Goal: Transaction & Acquisition: Purchase product/service

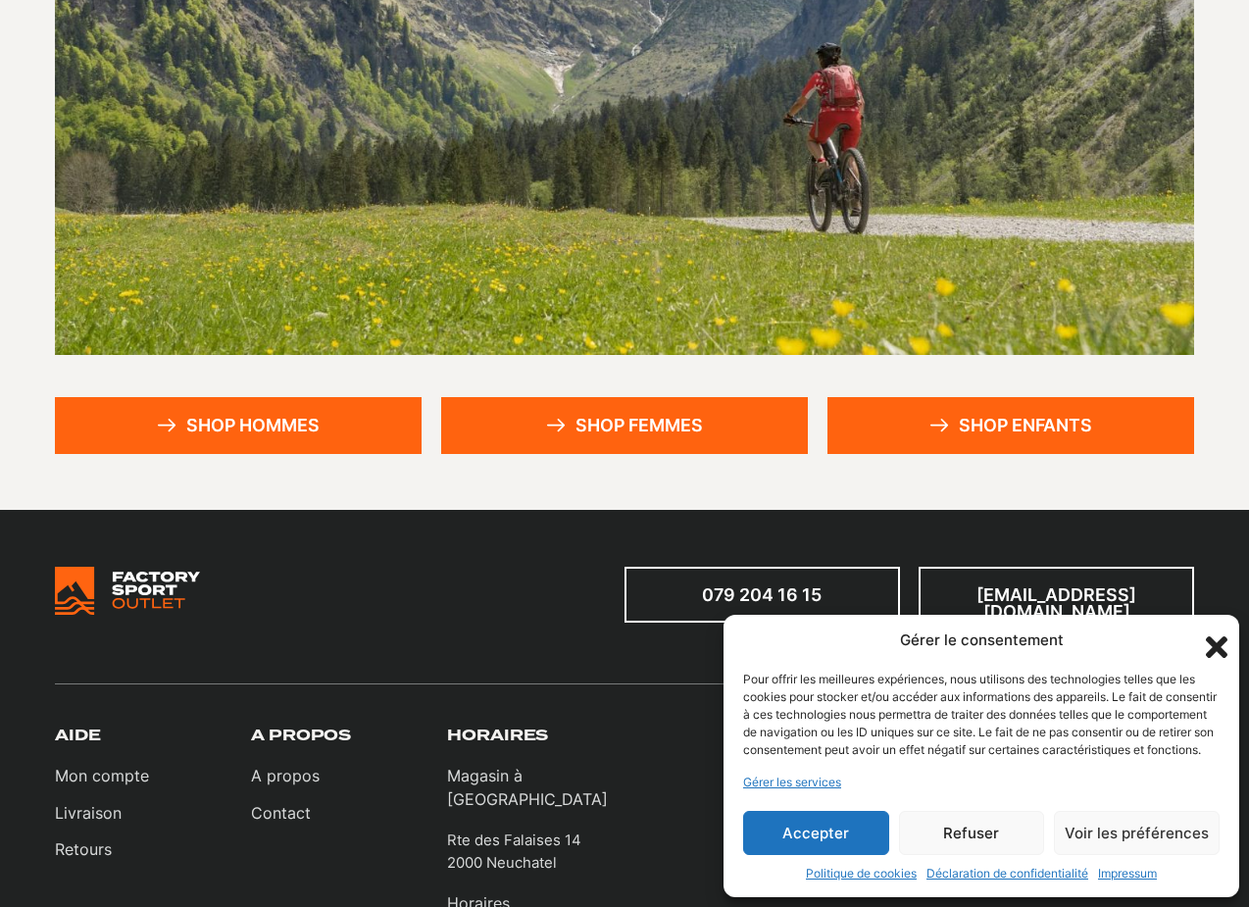
scroll to position [346, 0]
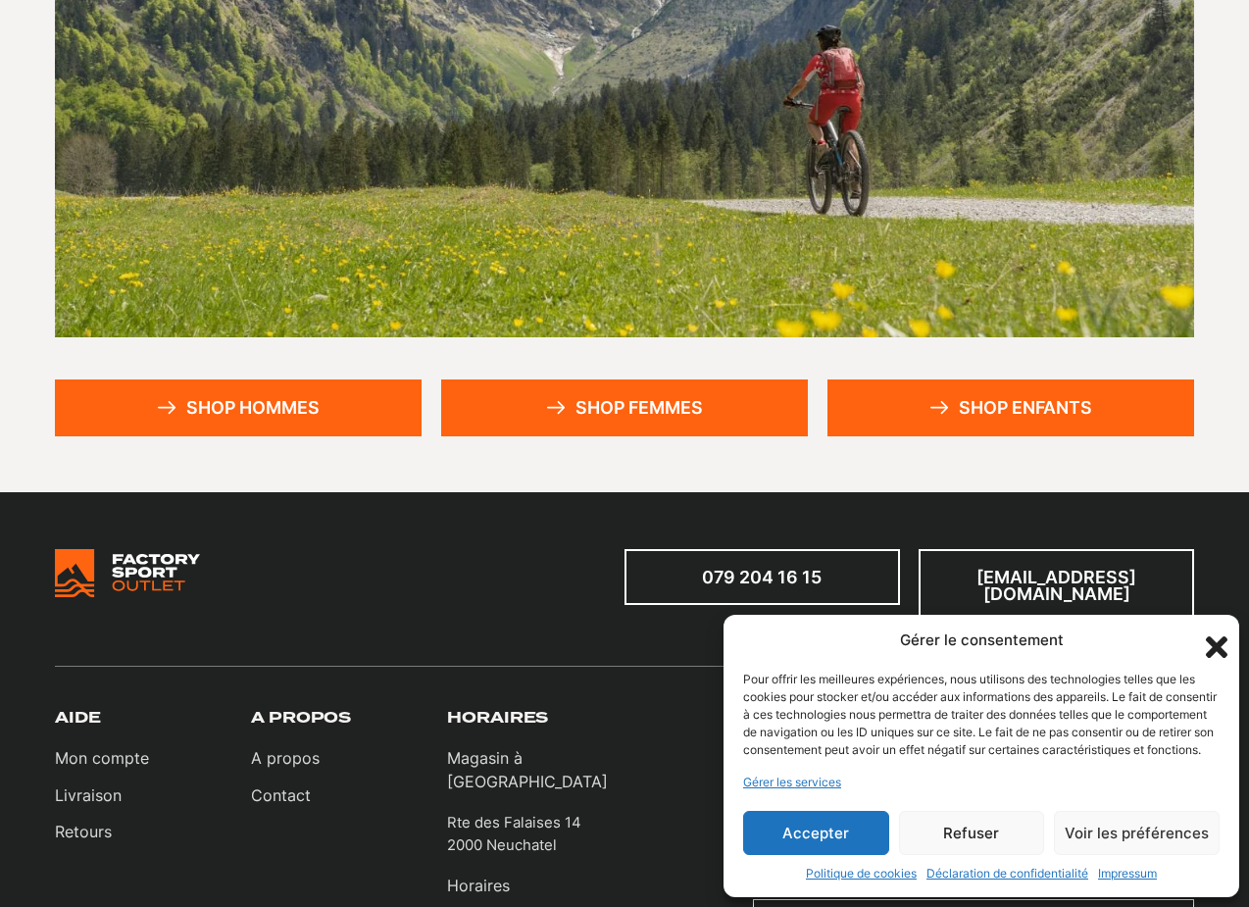
click at [334, 445] on section "Factory Sport Outlet Outlet online d'articles de sport Shop hommes Shop femmes …" at bounding box center [624, 140] width 1249 height 705
click at [334, 436] on section "Factory Sport Outlet Outlet online d'articles de sport Shop hommes Shop femmes …" at bounding box center [624, 140] width 1249 height 705
click at [210, 417] on link "Shop hommes" at bounding box center [238, 407] width 367 height 56
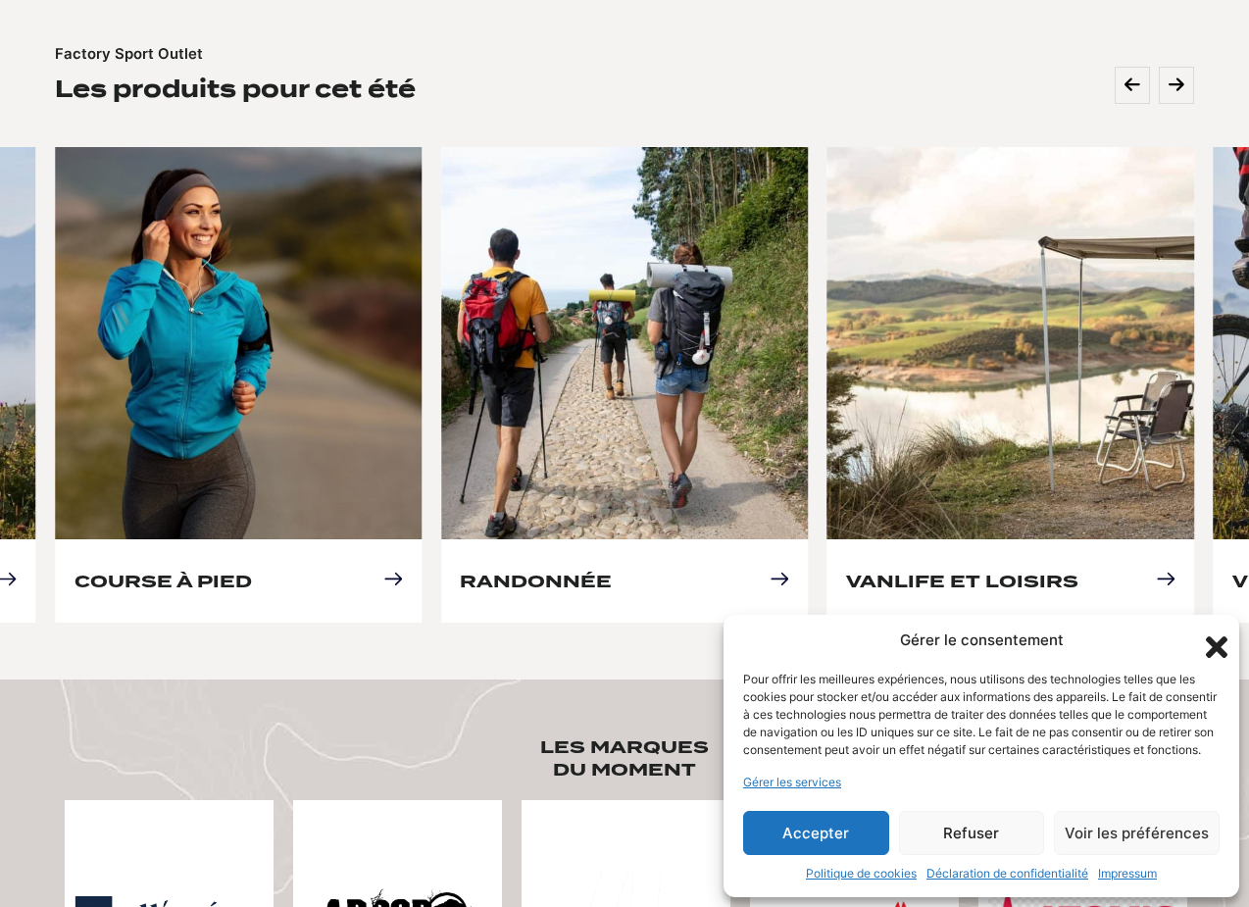
scroll to position [790, 0]
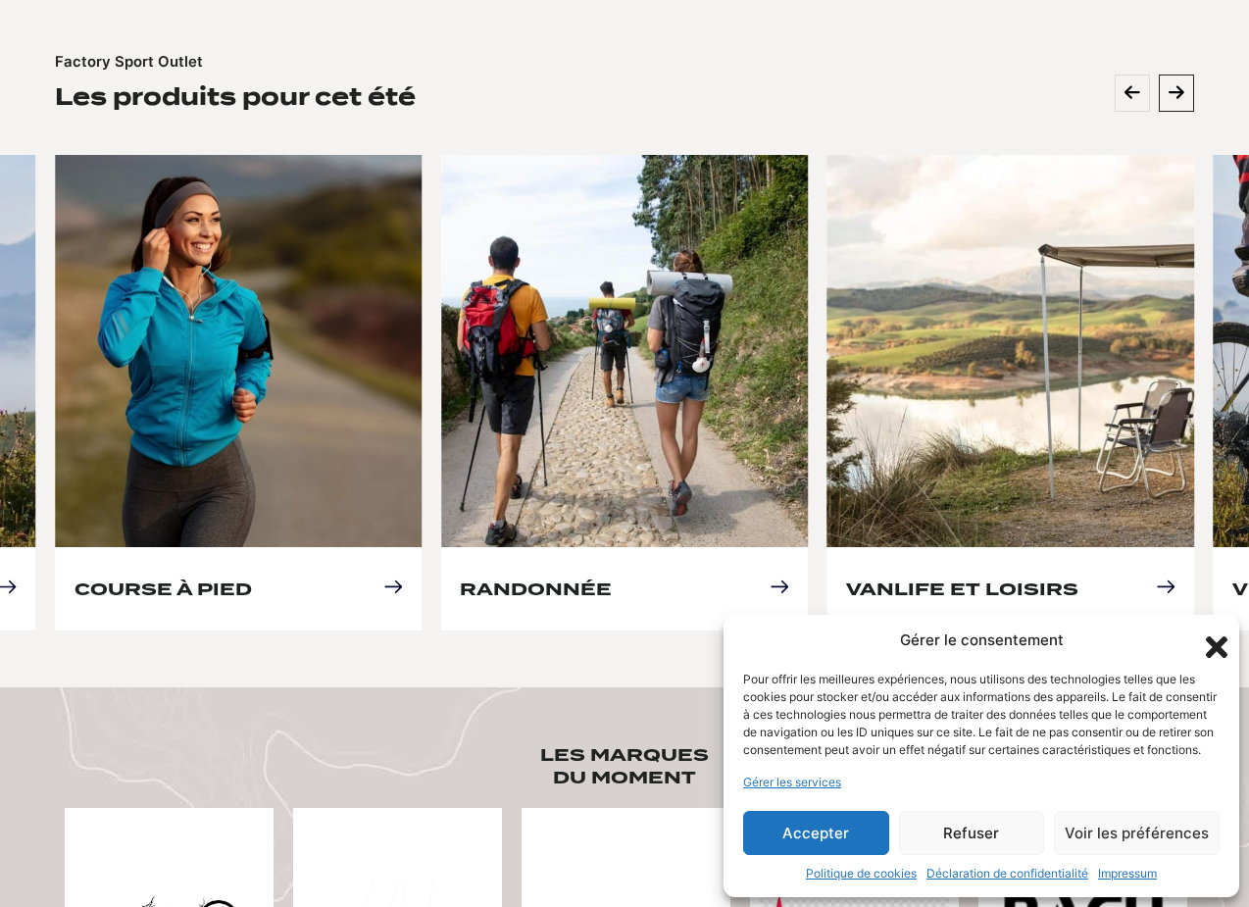
click at [1163, 74] on button at bounding box center [1176, 92] width 35 height 37
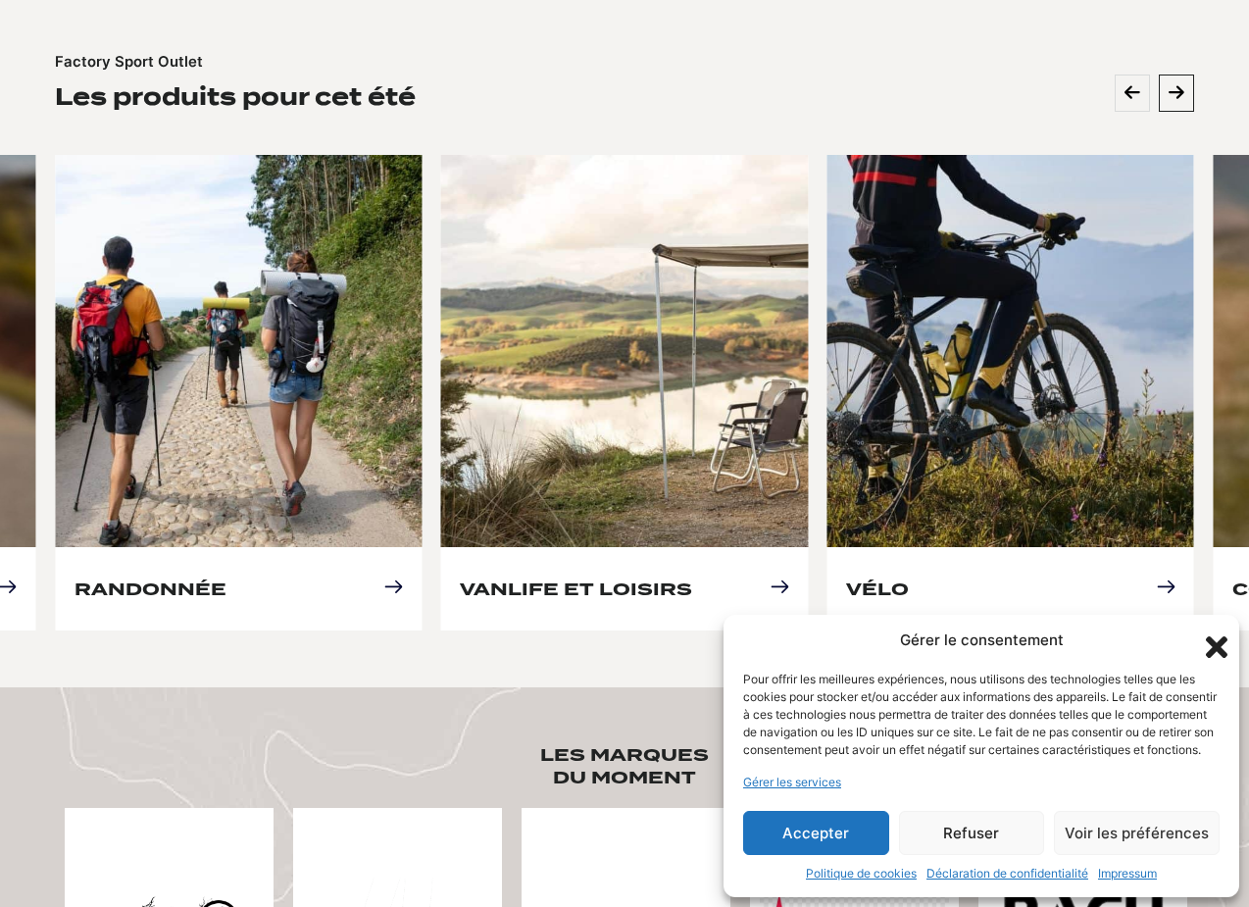
click at [1165, 74] on button at bounding box center [1176, 92] width 35 height 37
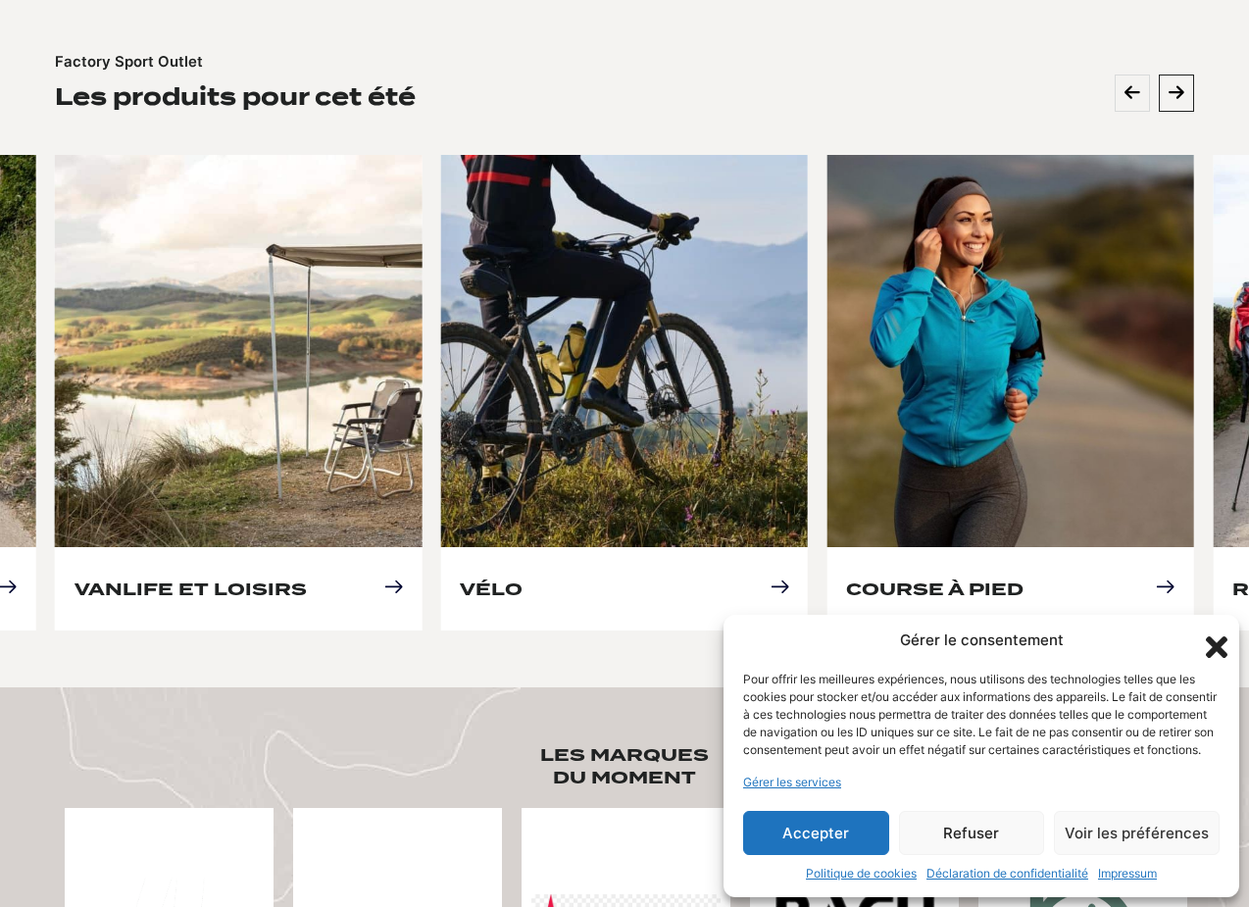
click at [1165, 74] on button at bounding box center [1176, 92] width 35 height 37
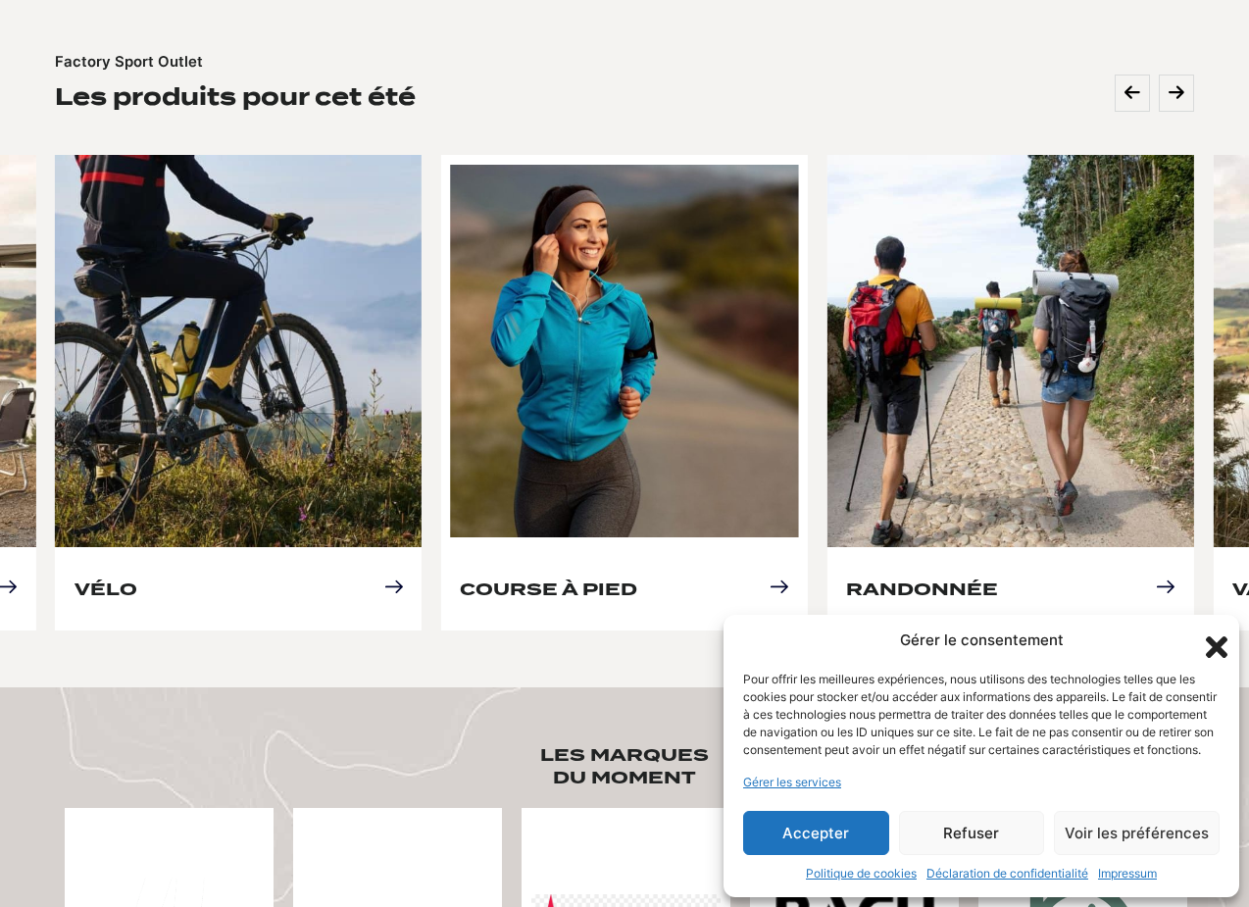
click at [637, 578] on link "Course à pied" at bounding box center [548, 588] width 177 height 21
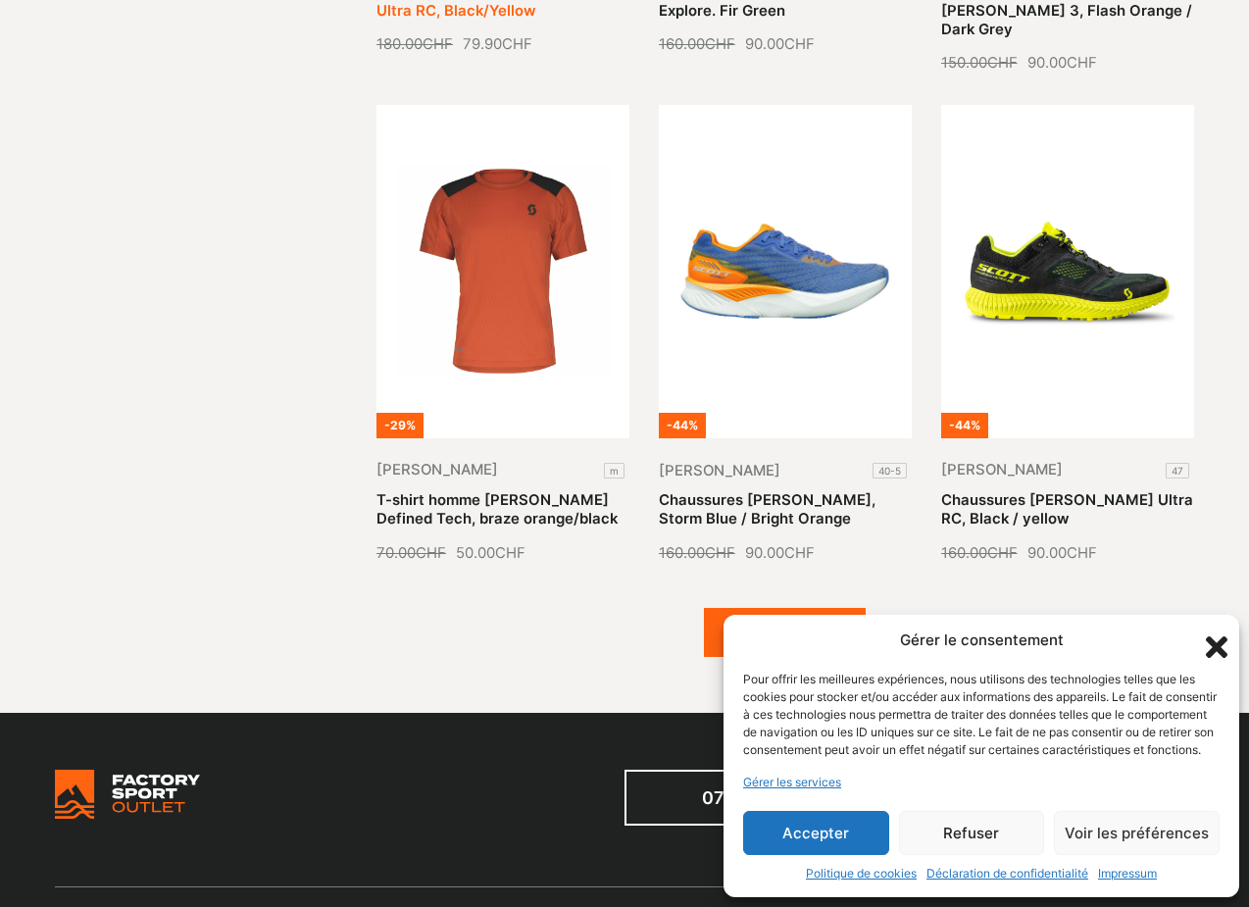
scroll to position [2031, 0]
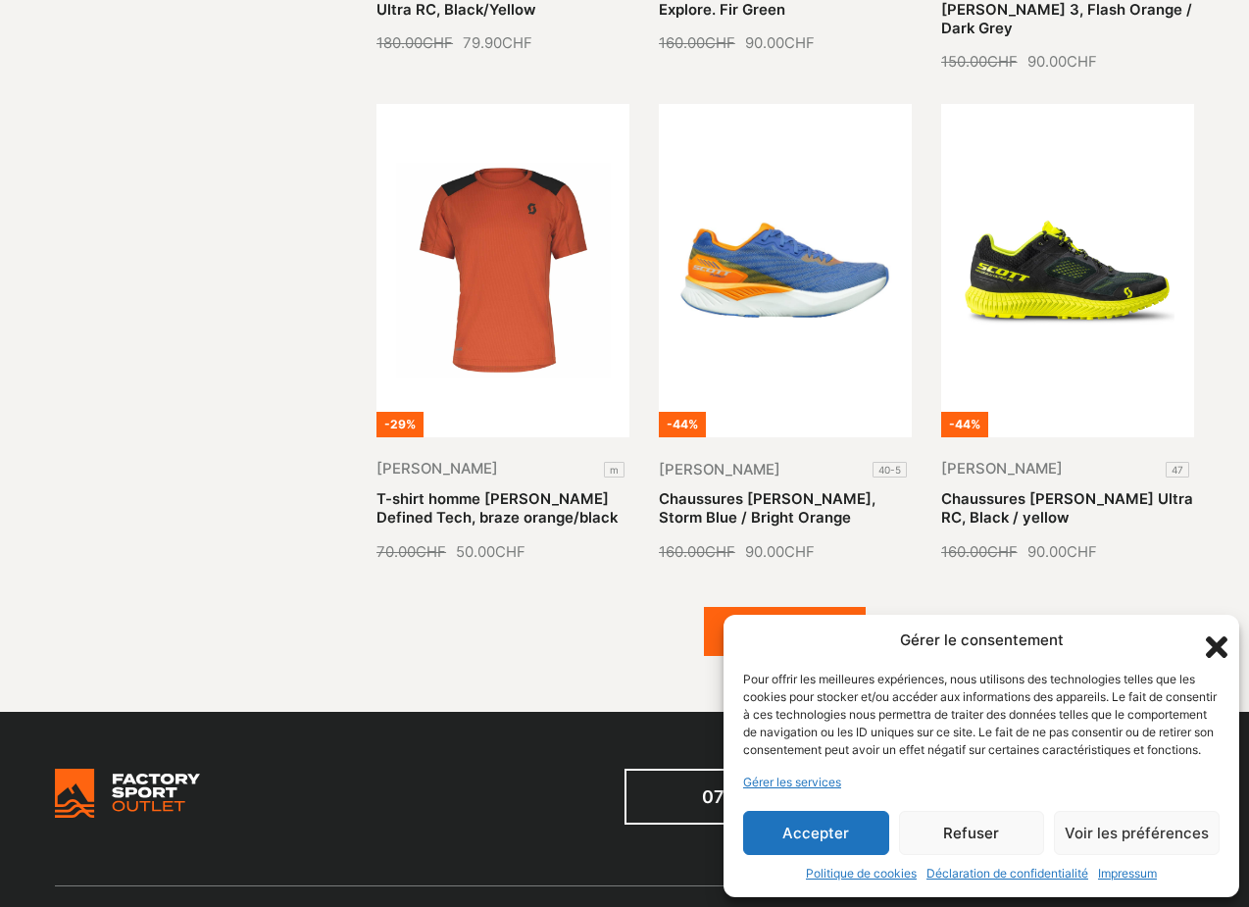
click at [746, 607] on button "Voir plus (3)" at bounding box center [785, 631] width 162 height 49
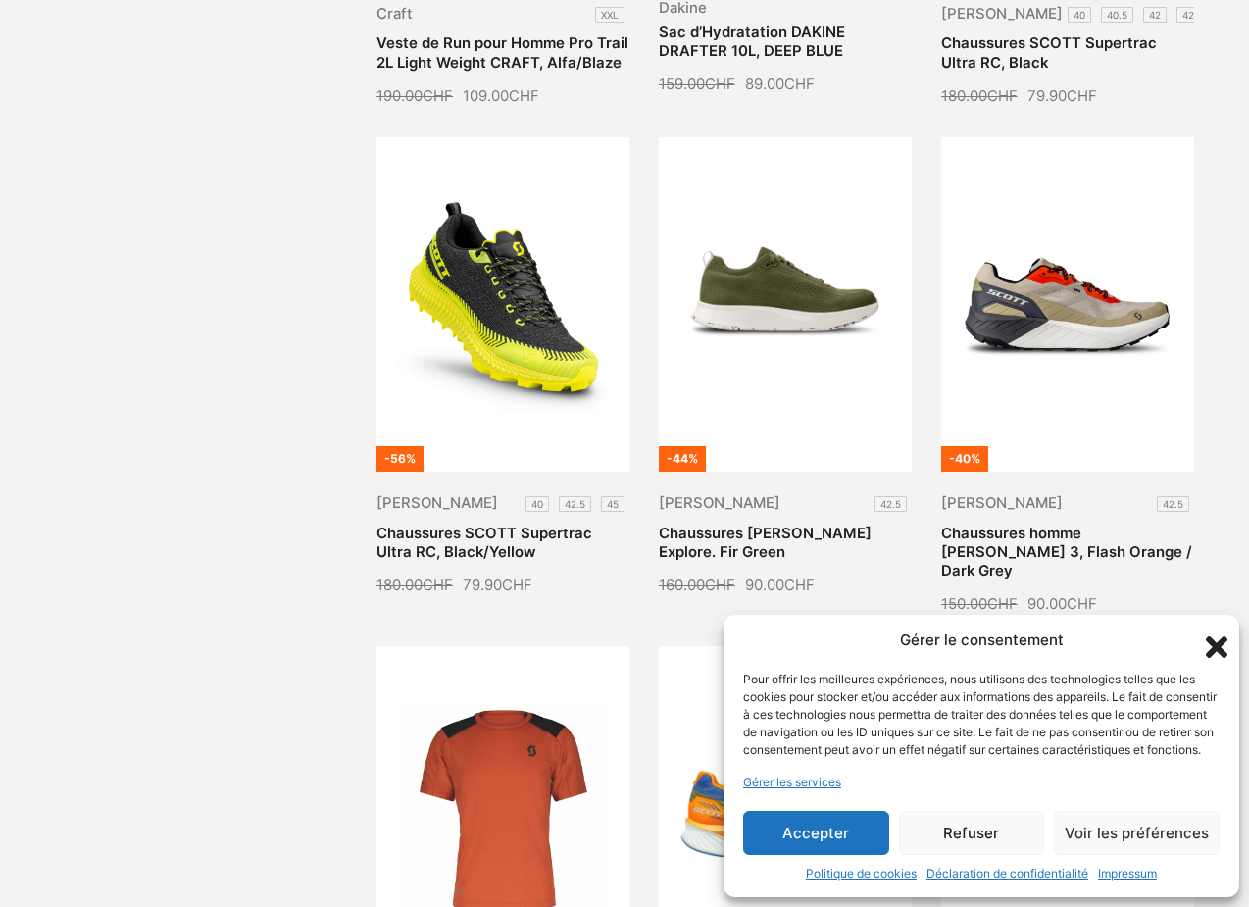
scroll to position [1484, 0]
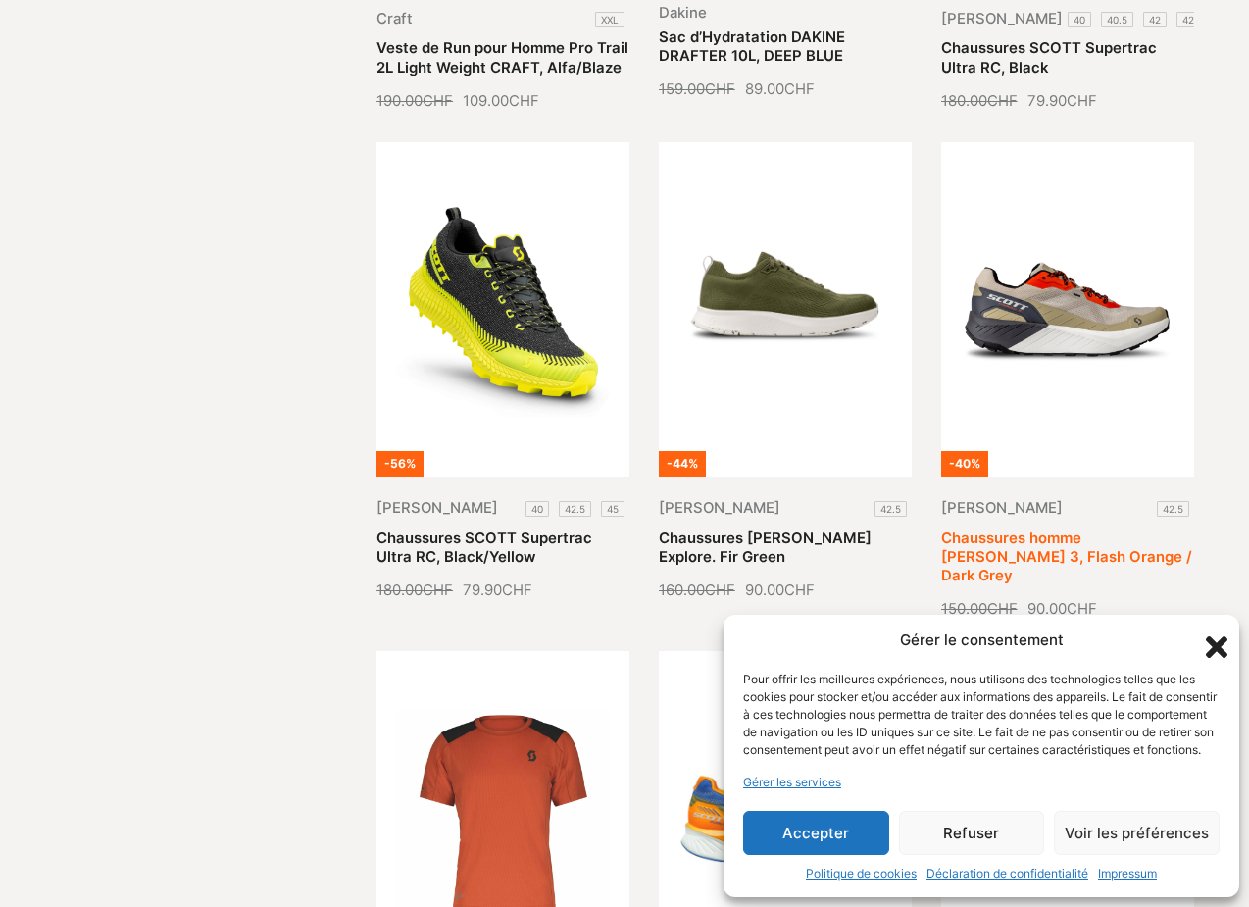
click at [1125, 529] on link "Chaussures homme Scott Kinabalu 3, Flash Orange / Dark Grey" at bounding box center [1066, 557] width 251 height 56
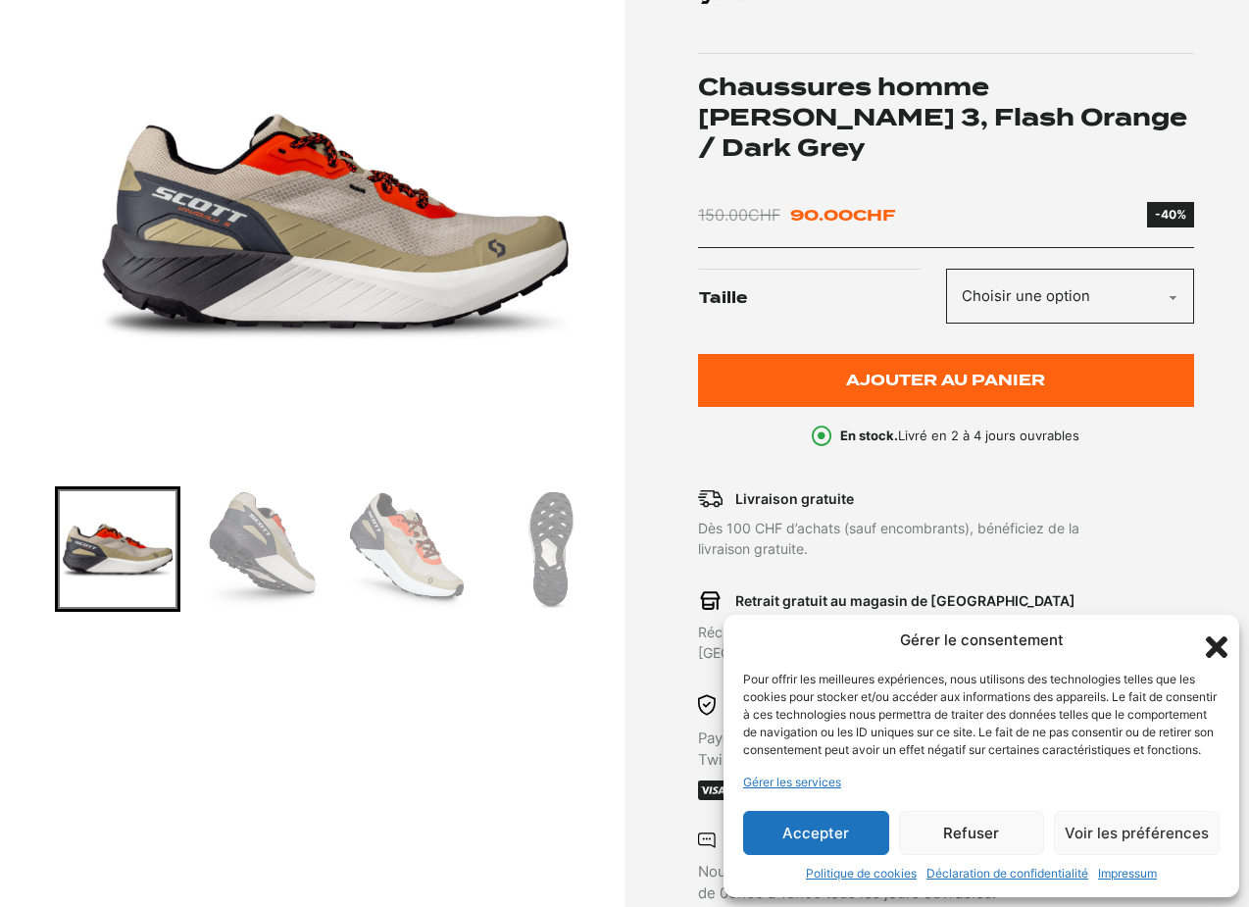
scroll to position [303, 0]
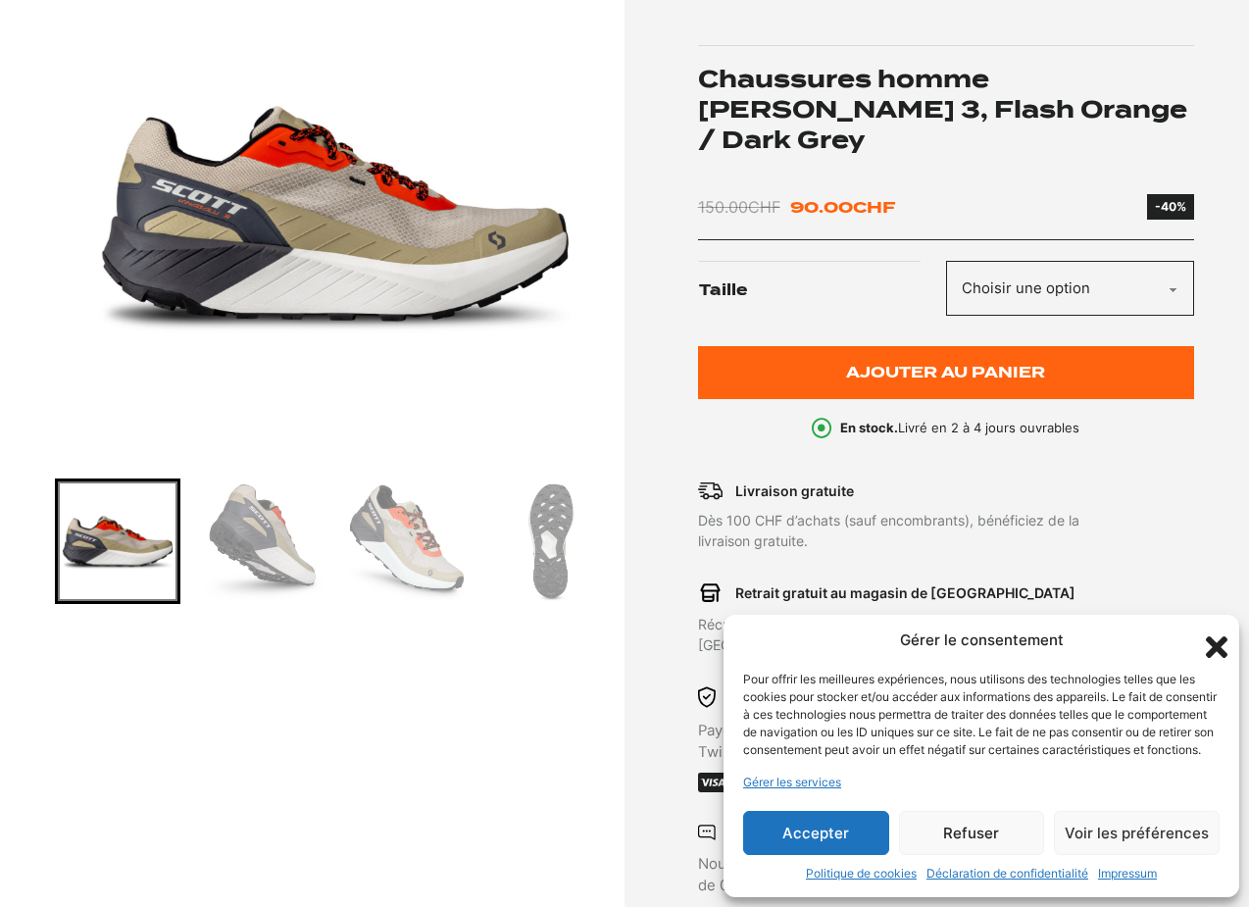
click at [286, 570] on img "Go to slide 2" at bounding box center [263, 541] width 120 height 120
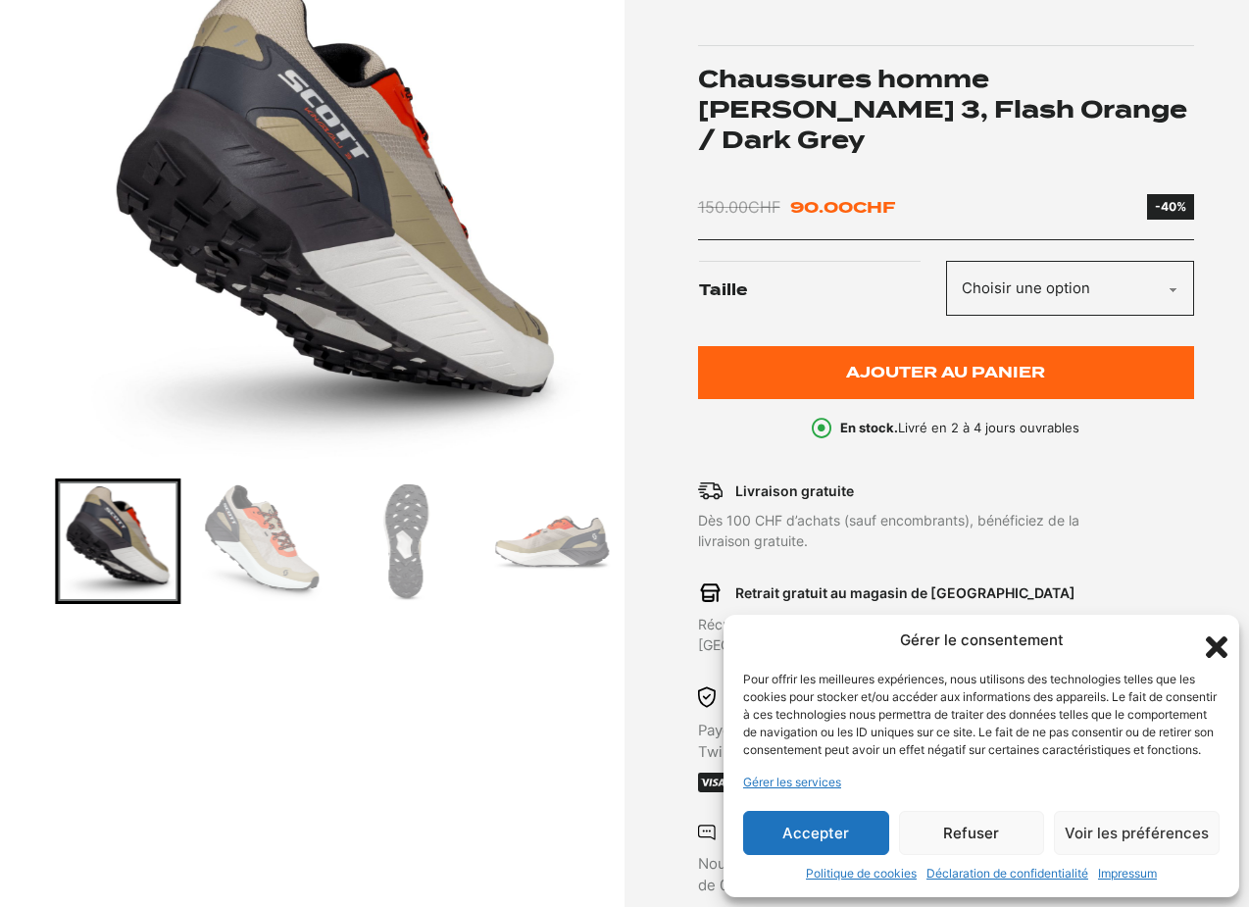
click at [299, 566] on img "Go to slide 3" at bounding box center [263, 541] width 120 height 120
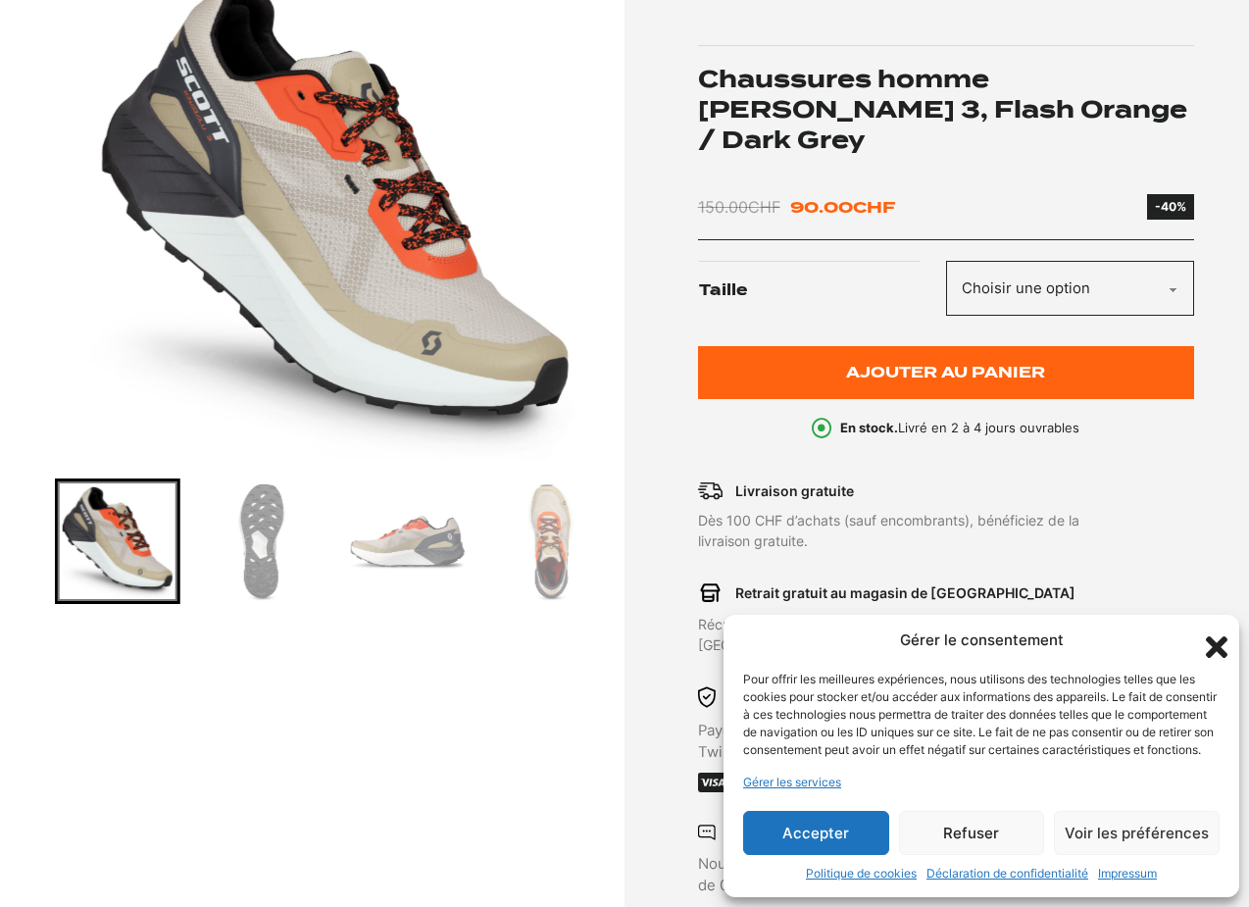
click at [285, 564] on img "Go to slide 4" at bounding box center [263, 541] width 120 height 120
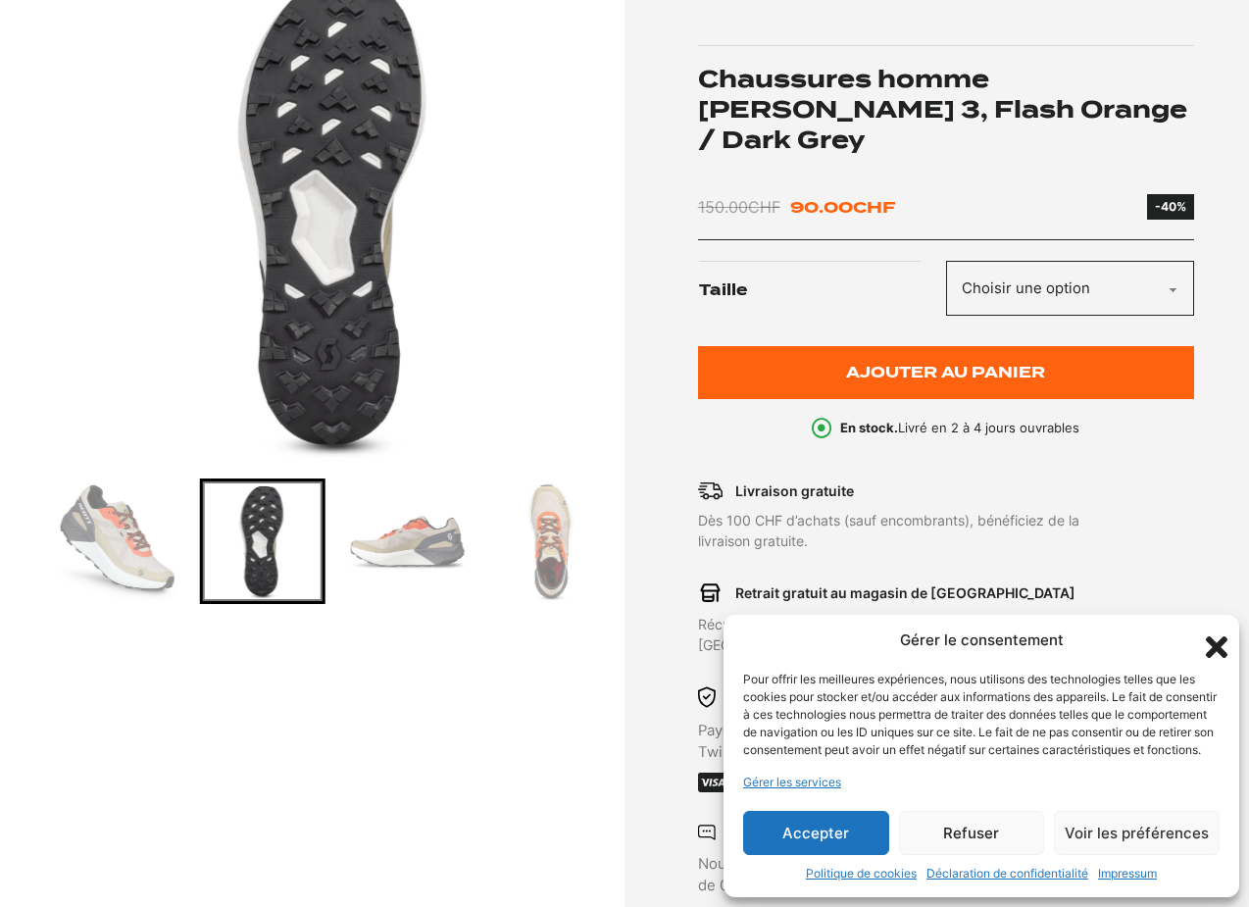
click at [362, 549] on img "Go to slide 5" at bounding box center [407, 541] width 120 height 120
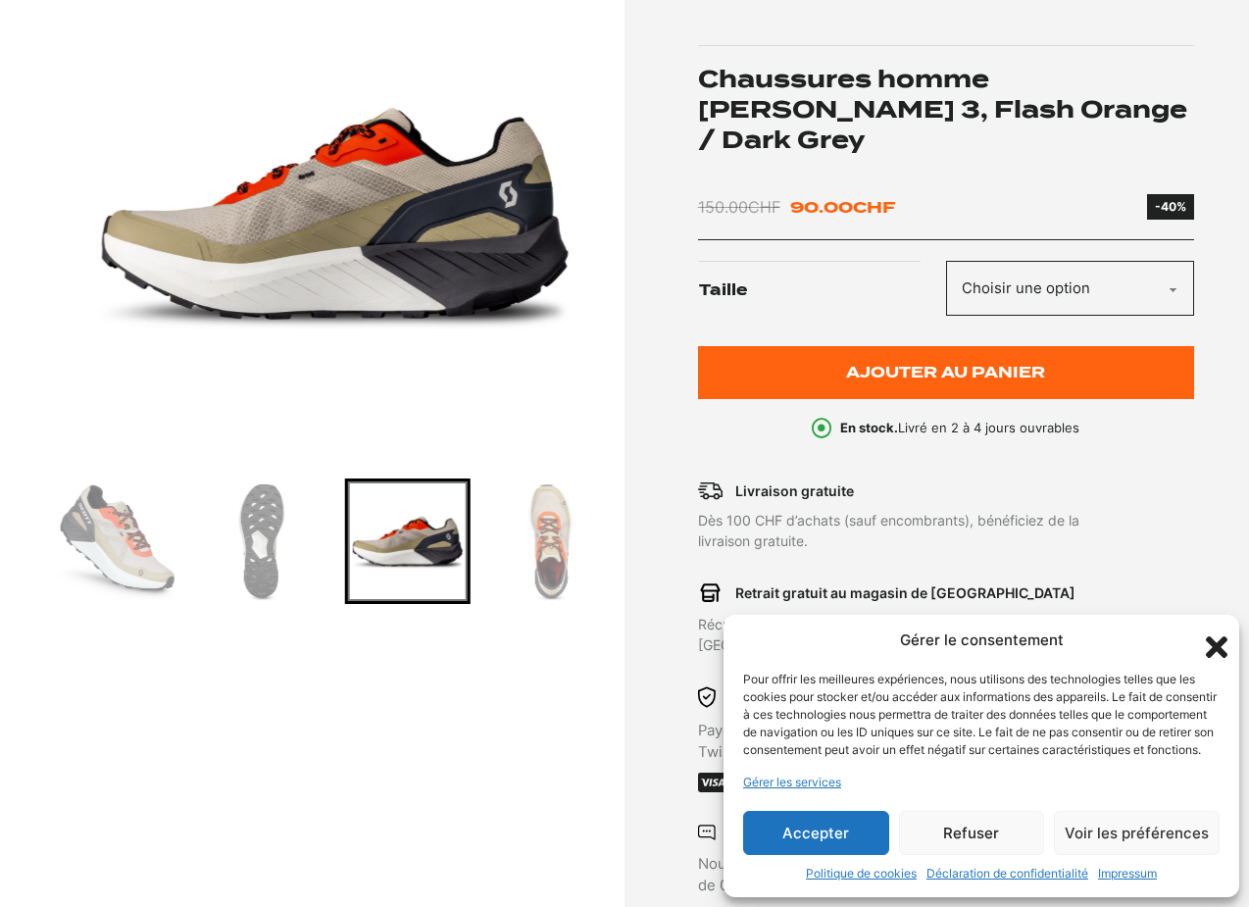
click at [524, 533] on img "Go to slide 6" at bounding box center [552, 541] width 120 height 120
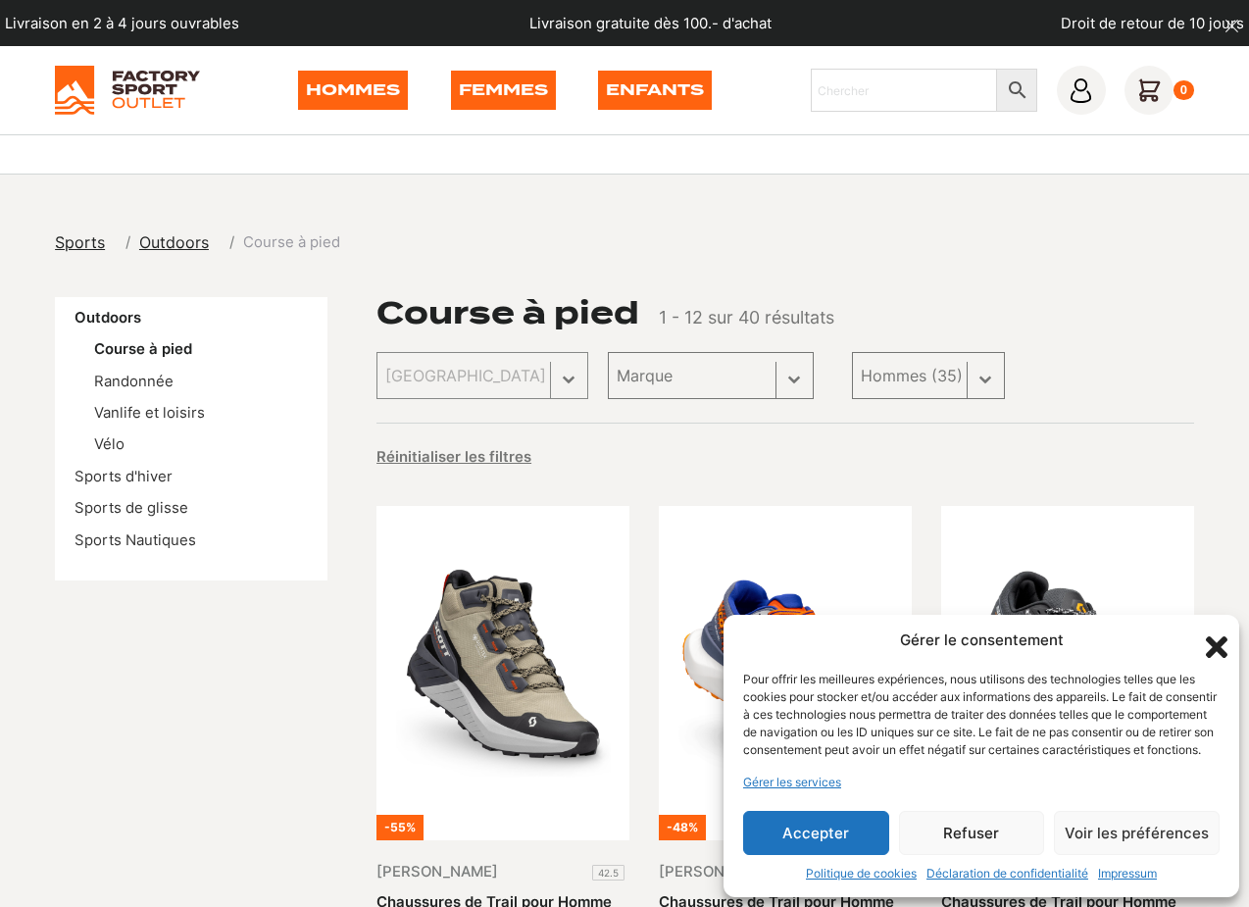
select select "hommes"
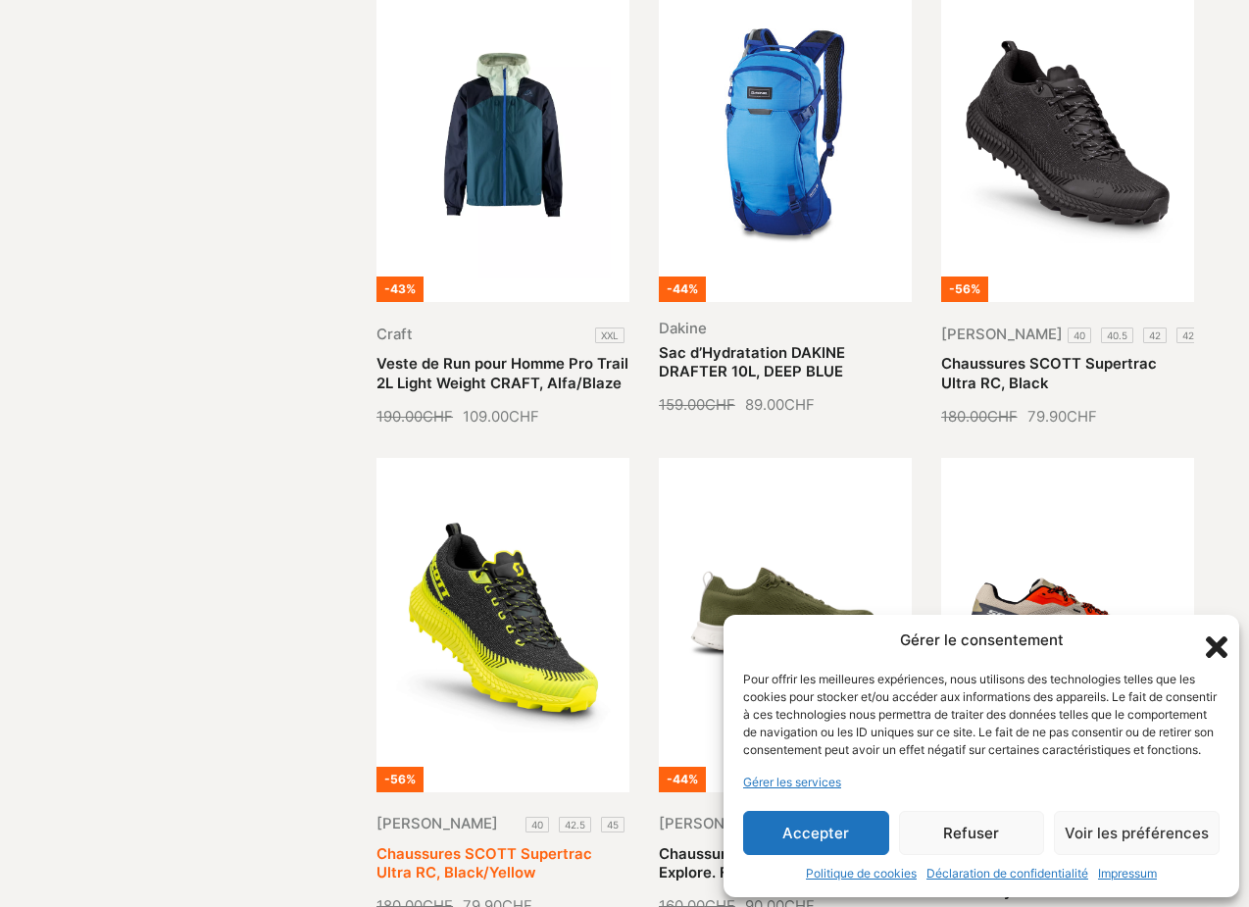
scroll to position [1204, 0]
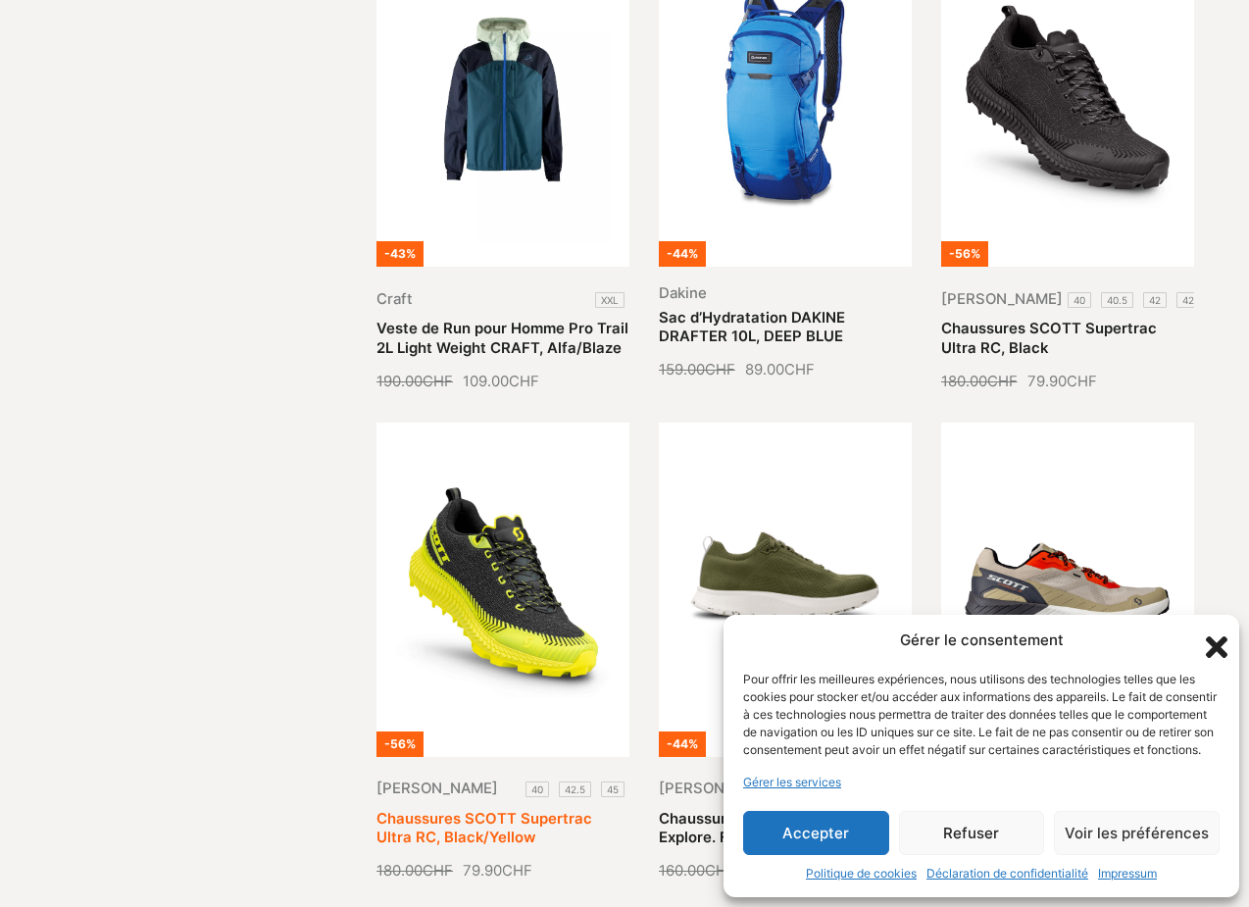
click at [557, 810] on link "Chaussures SCOTT Supertrac Ultra RC, Black/Yellow" at bounding box center [484, 828] width 216 height 36
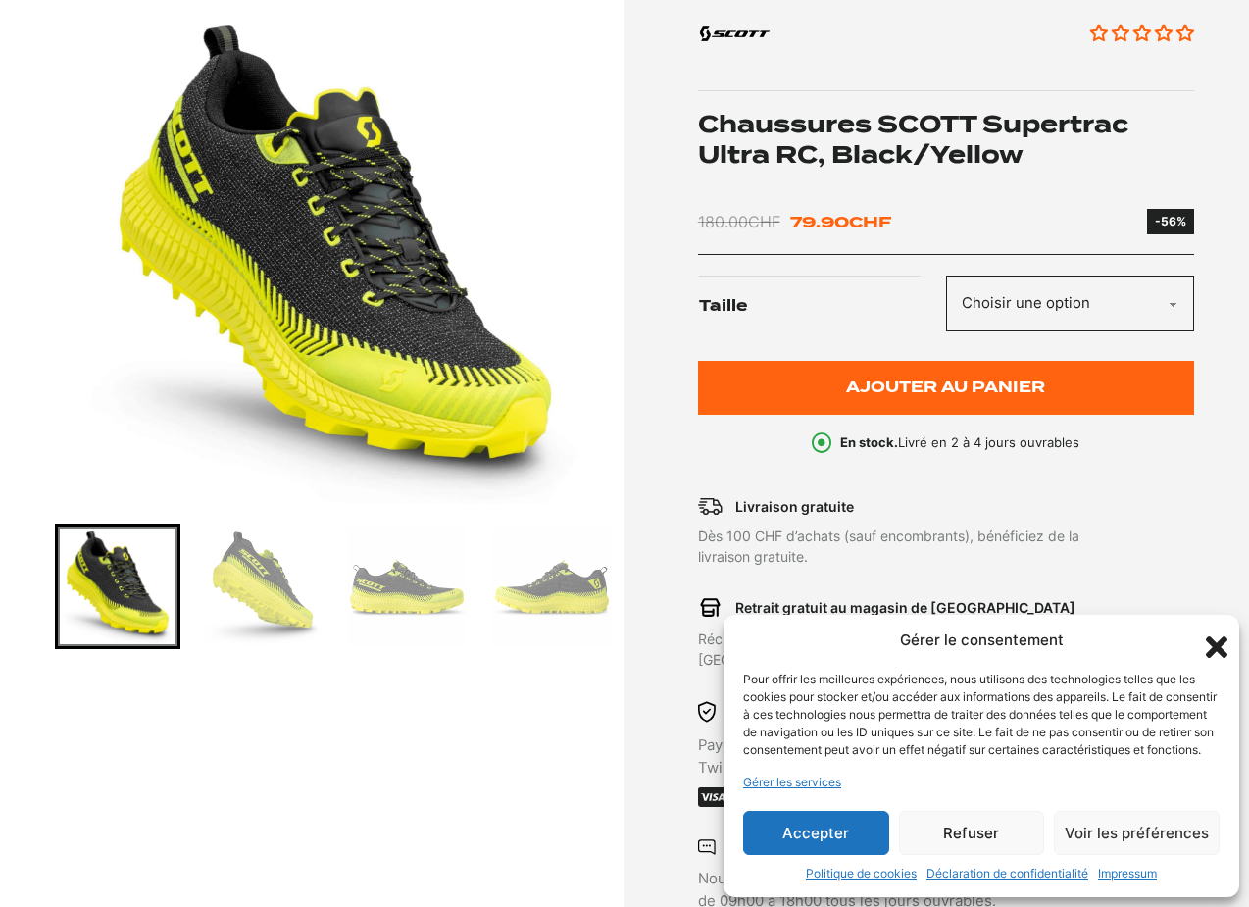
scroll to position [272, 0]
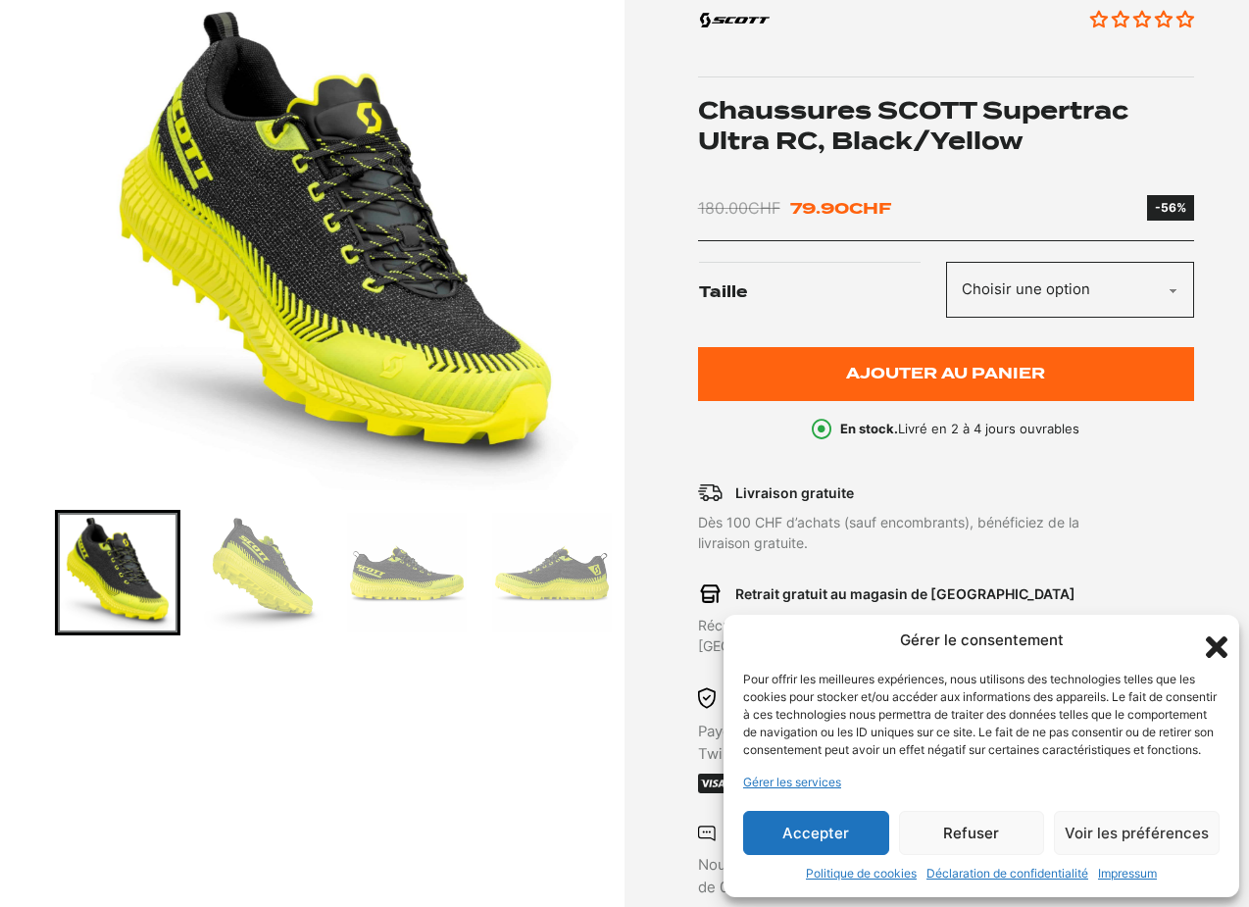
click at [282, 576] on img "Go to slide 2" at bounding box center [263, 573] width 120 height 120
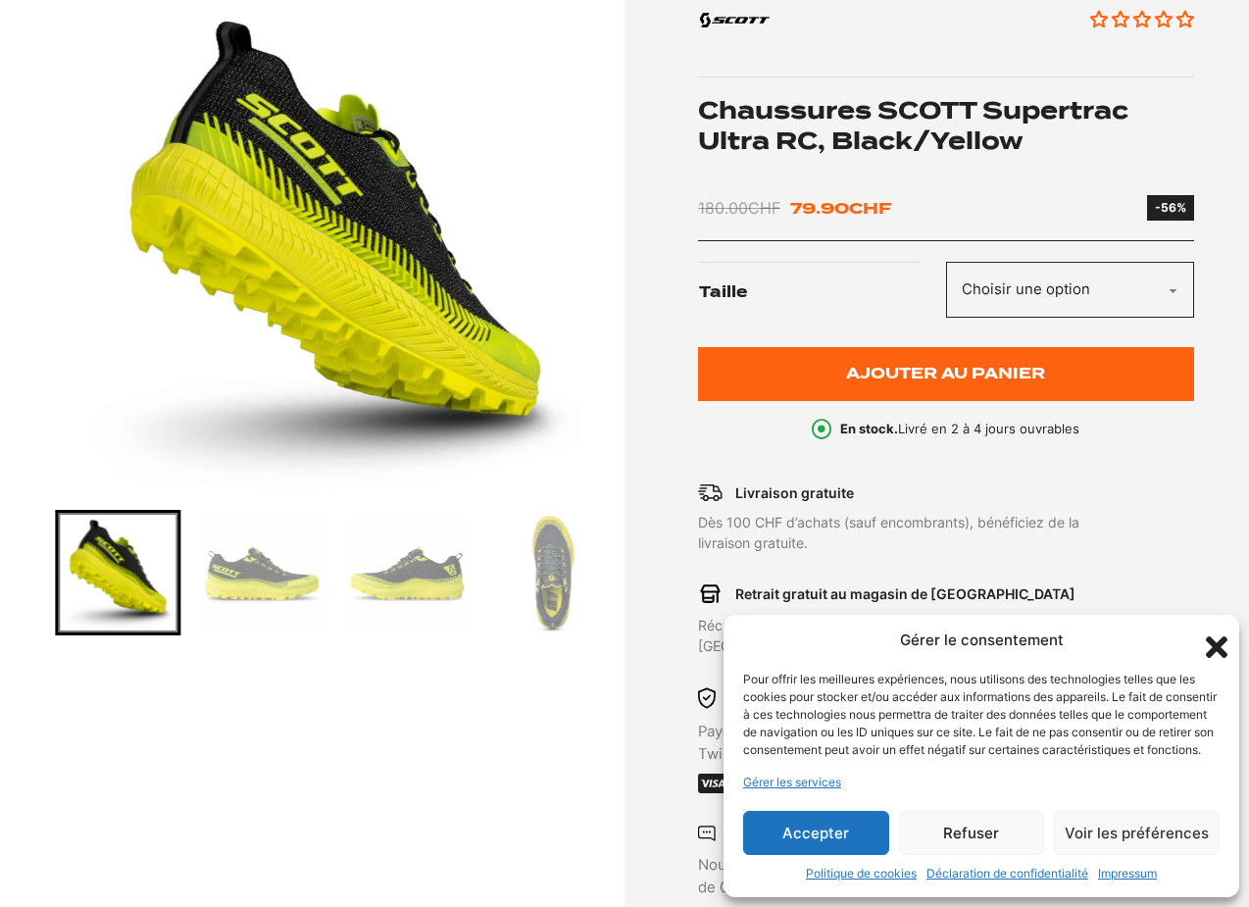
click at [288, 577] on img "Go to slide 3" at bounding box center [263, 573] width 120 height 120
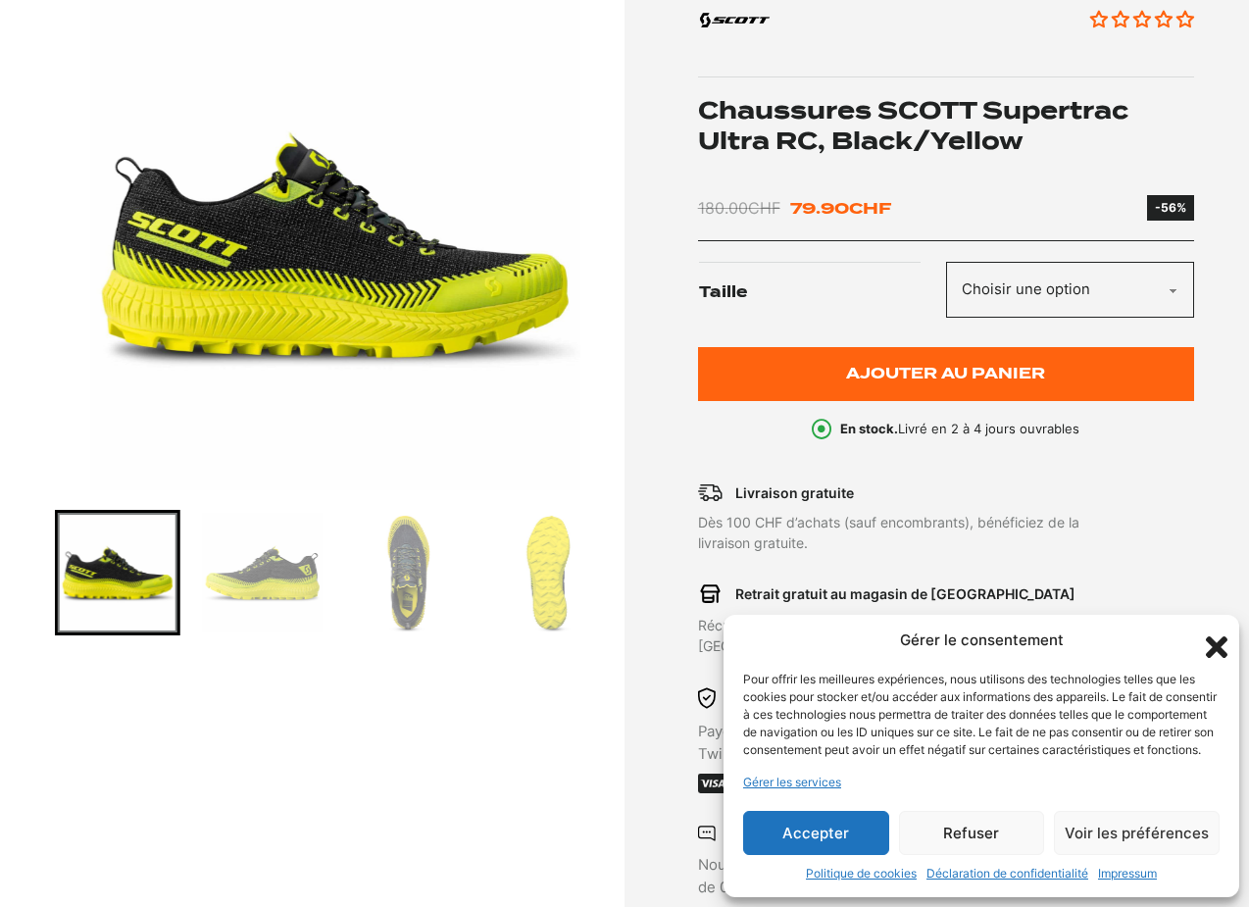
click at [282, 576] on img "Go to slide 4" at bounding box center [263, 573] width 120 height 120
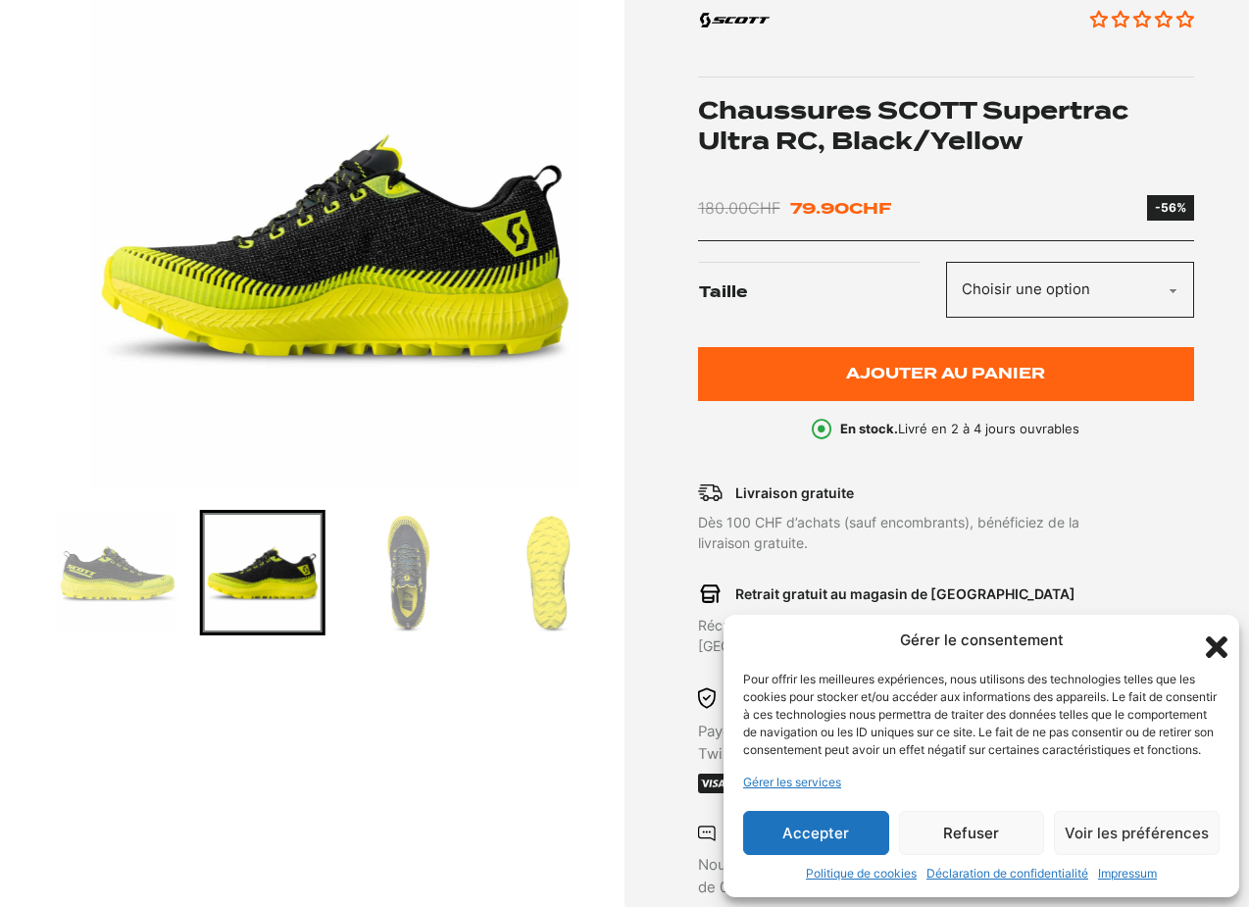
click at [407, 570] on img "Go to slide 5" at bounding box center [407, 573] width 120 height 120
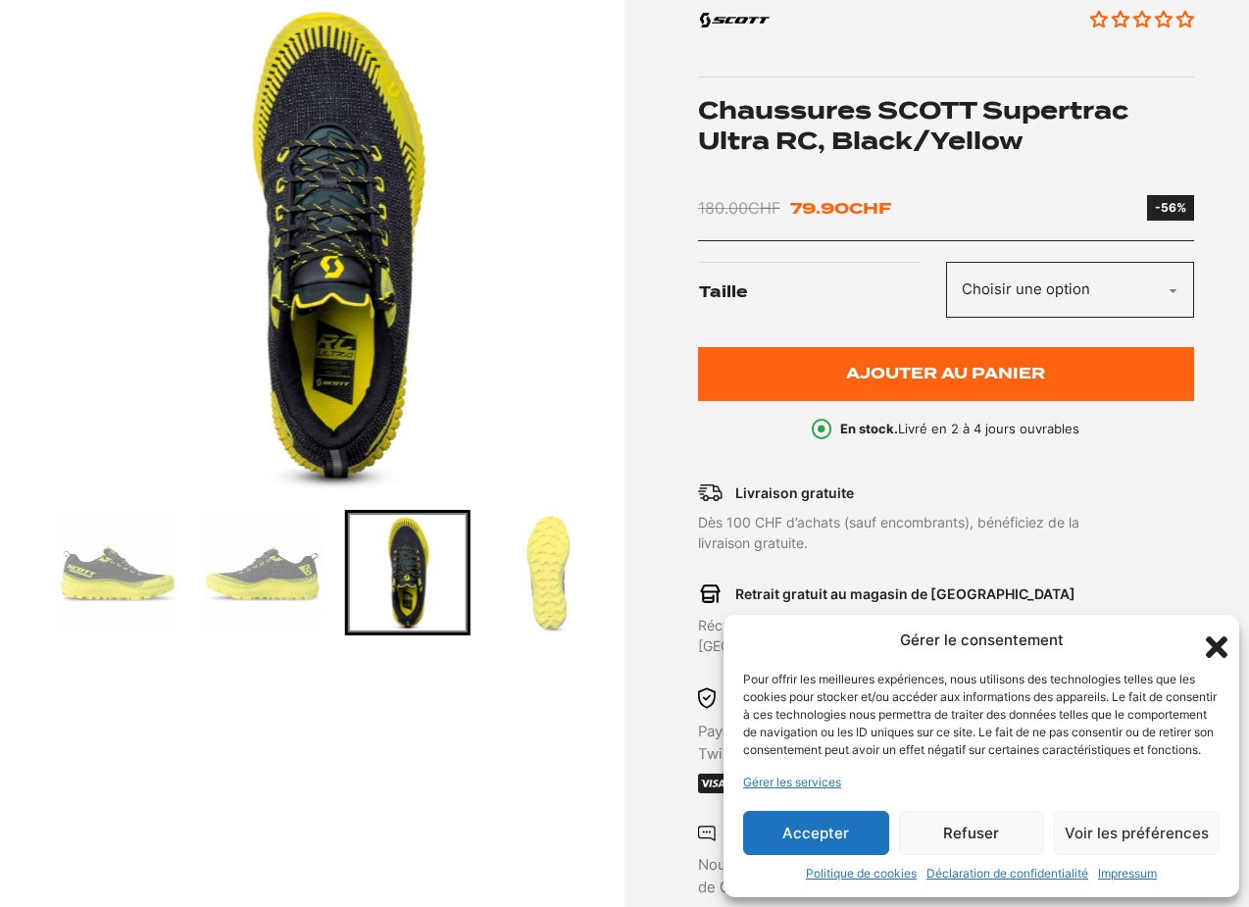
click at [529, 578] on img "Go to slide 6" at bounding box center [552, 573] width 120 height 120
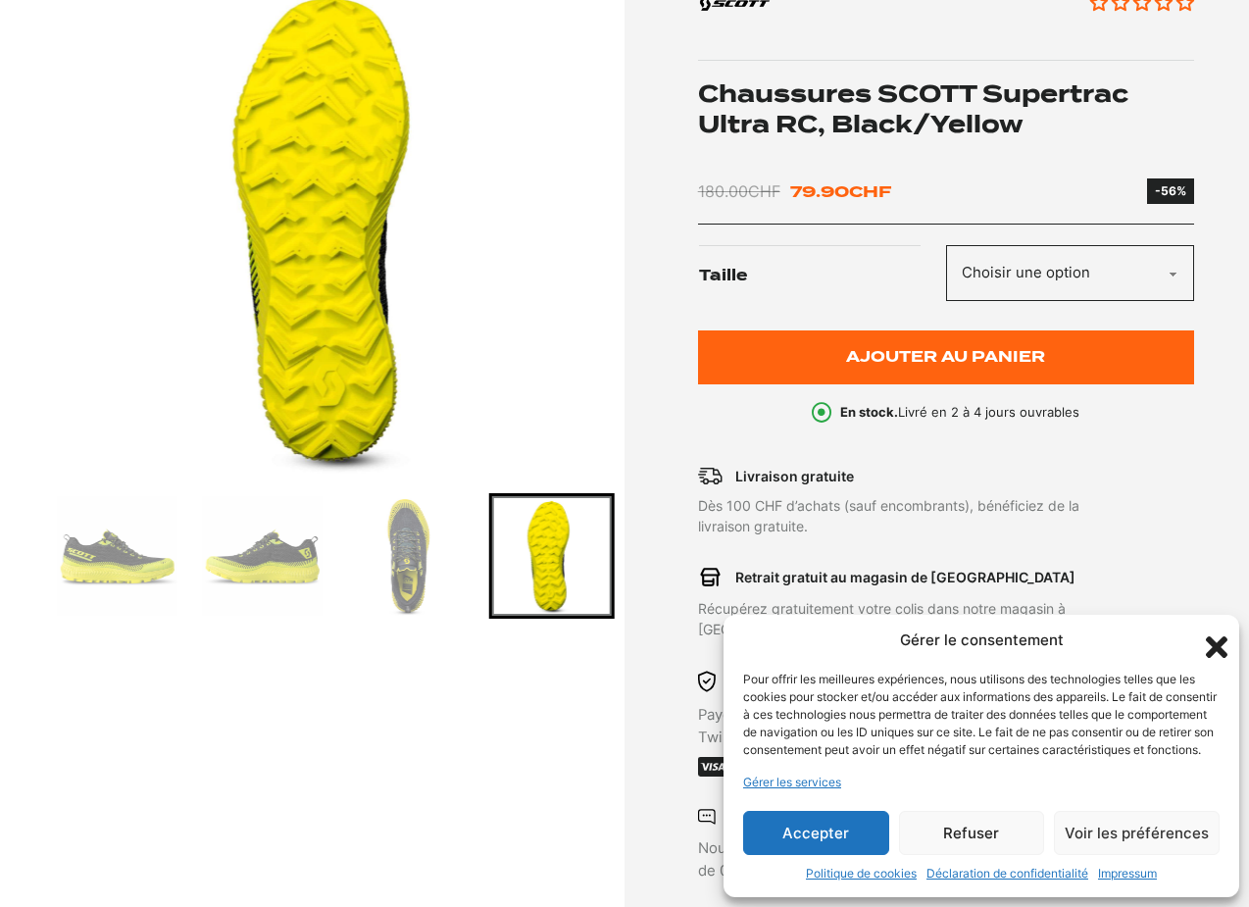
scroll to position [0, 0]
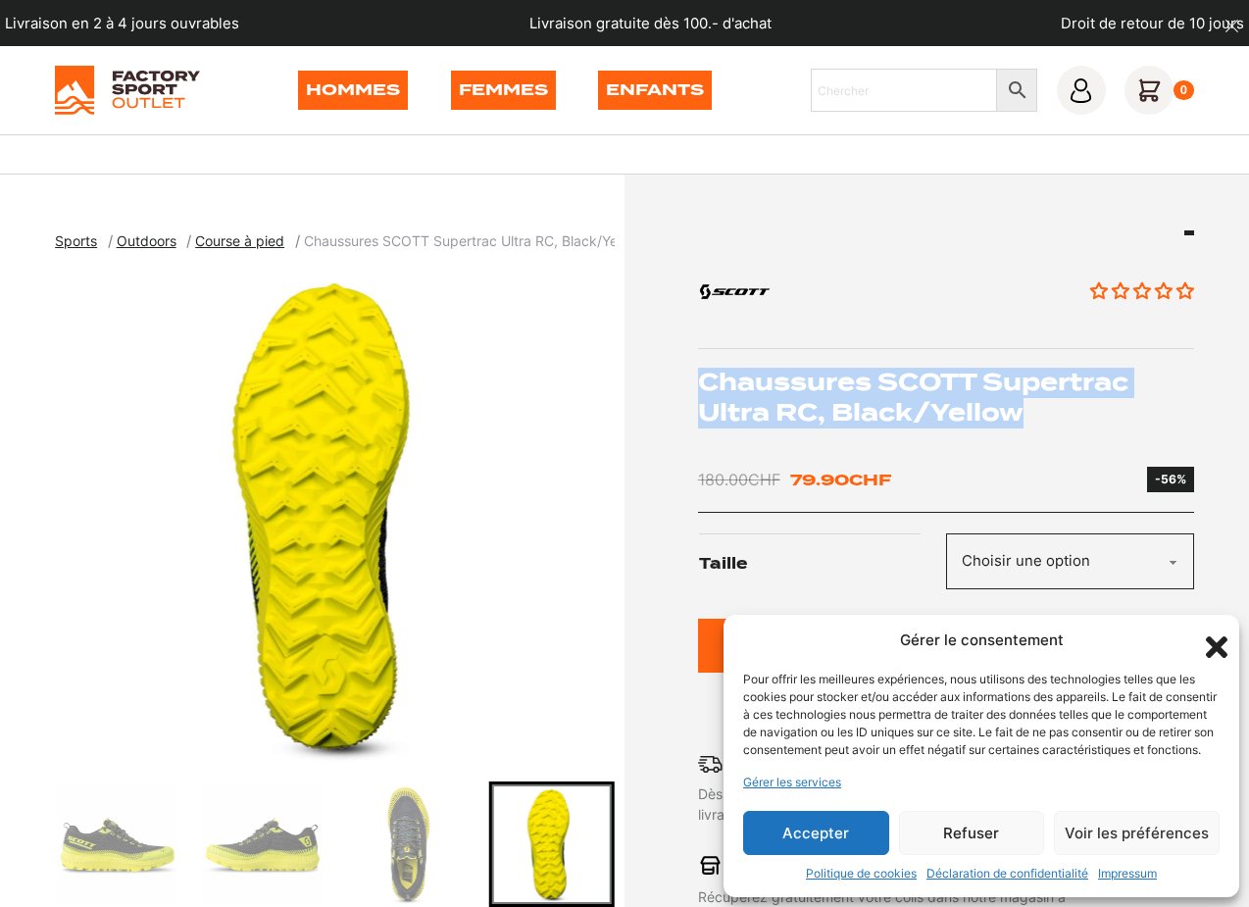
drag, startPoint x: 1023, startPoint y: 416, endPoint x: 702, endPoint y: 390, distance: 322.5
click at [702, 390] on h1 "Chaussures SCOTT Supertrac Ultra RC, Black/Yellow" at bounding box center [946, 398] width 496 height 60
copy h1 "Chaussures SCOTT Supertrac Ultra RC, Black/Yellow"
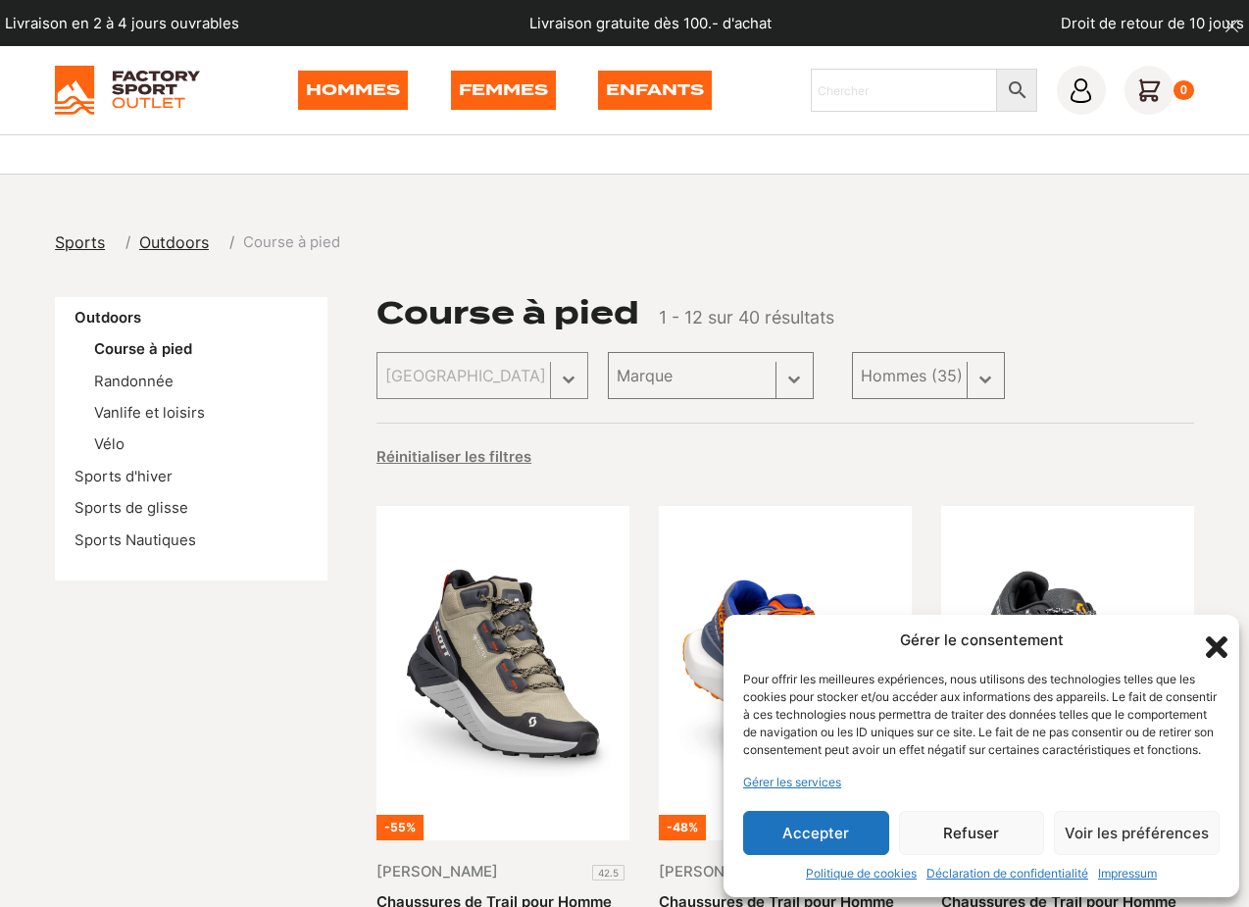
select select "hommes"
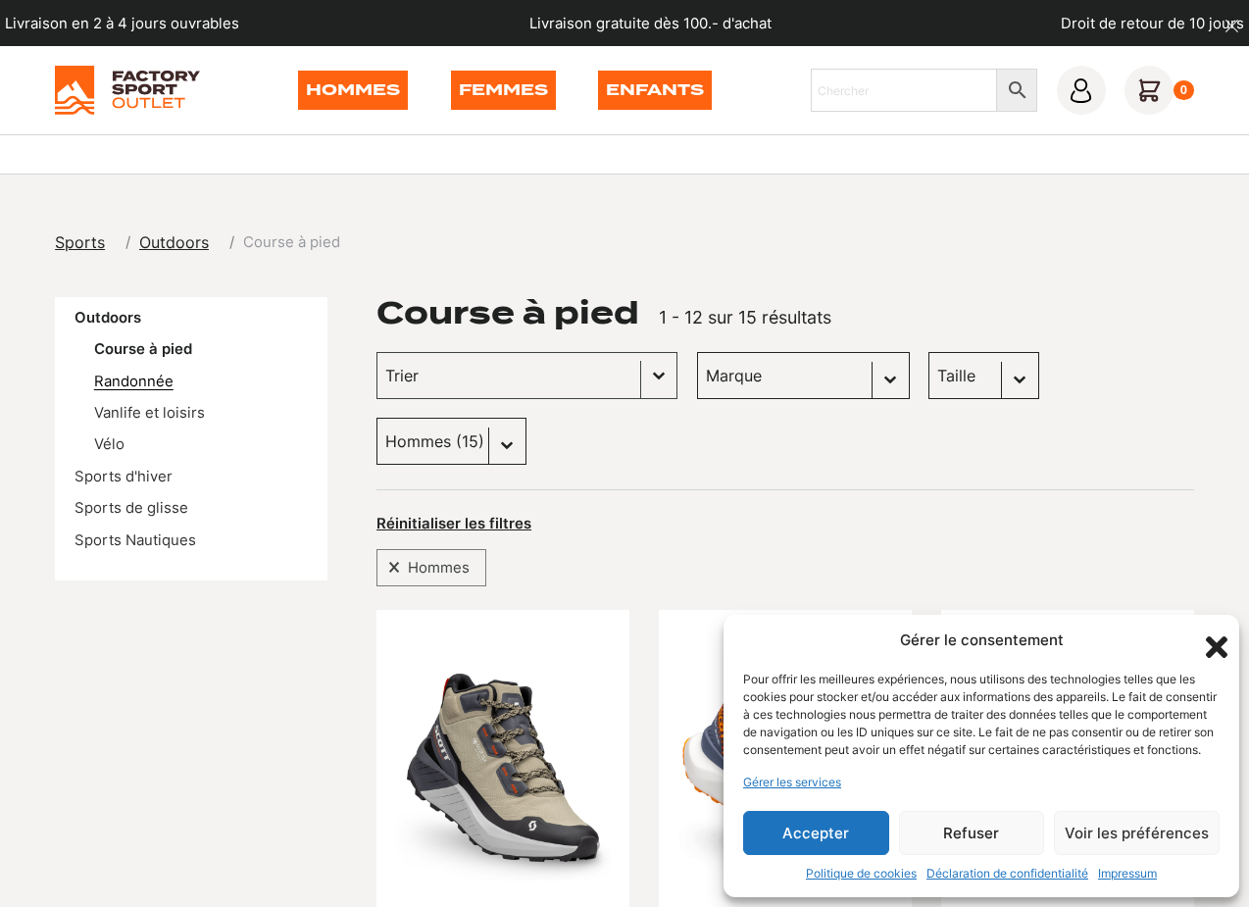
click at [153, 379] on link "Randonnée" at bounding box center [133, 381] width 79 height 18
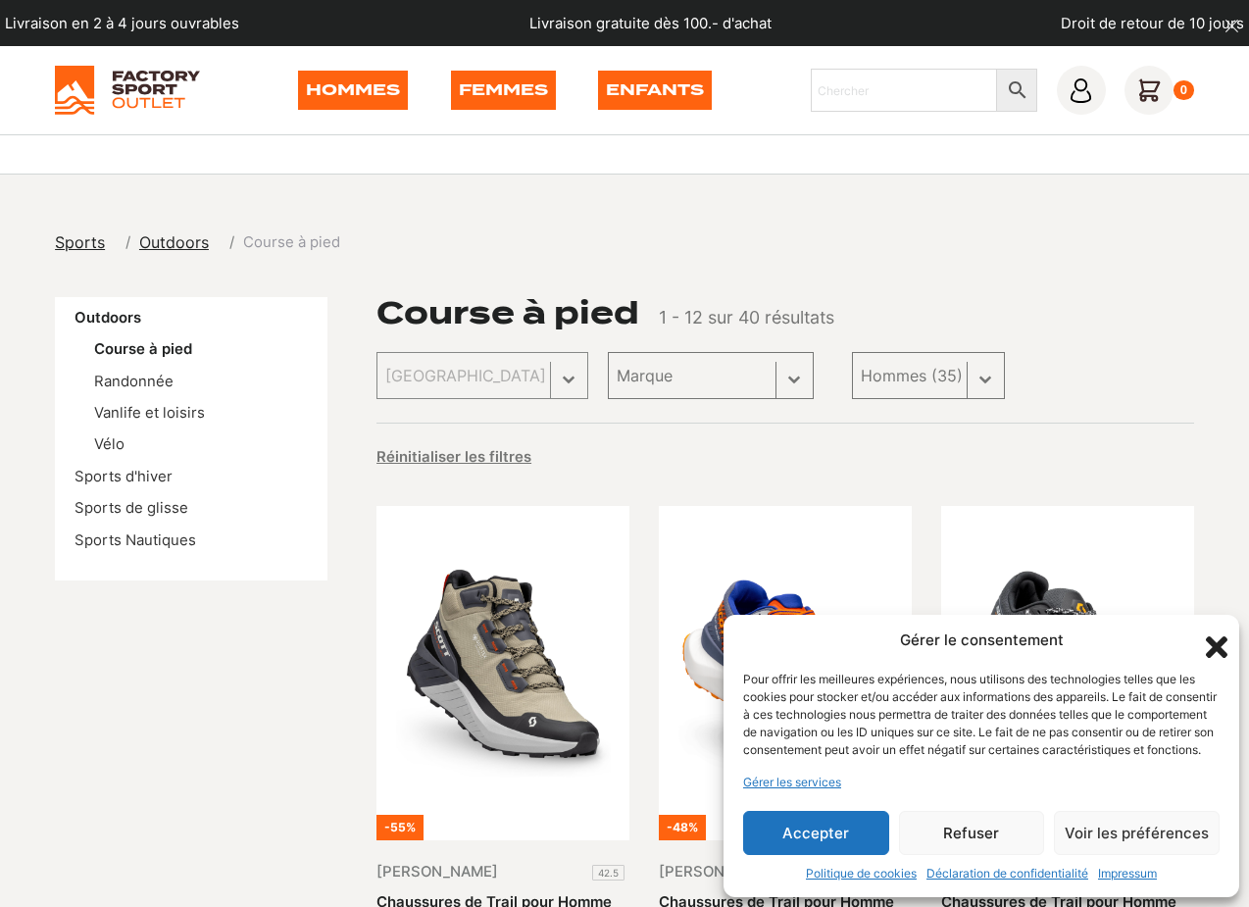
select select "hommes"
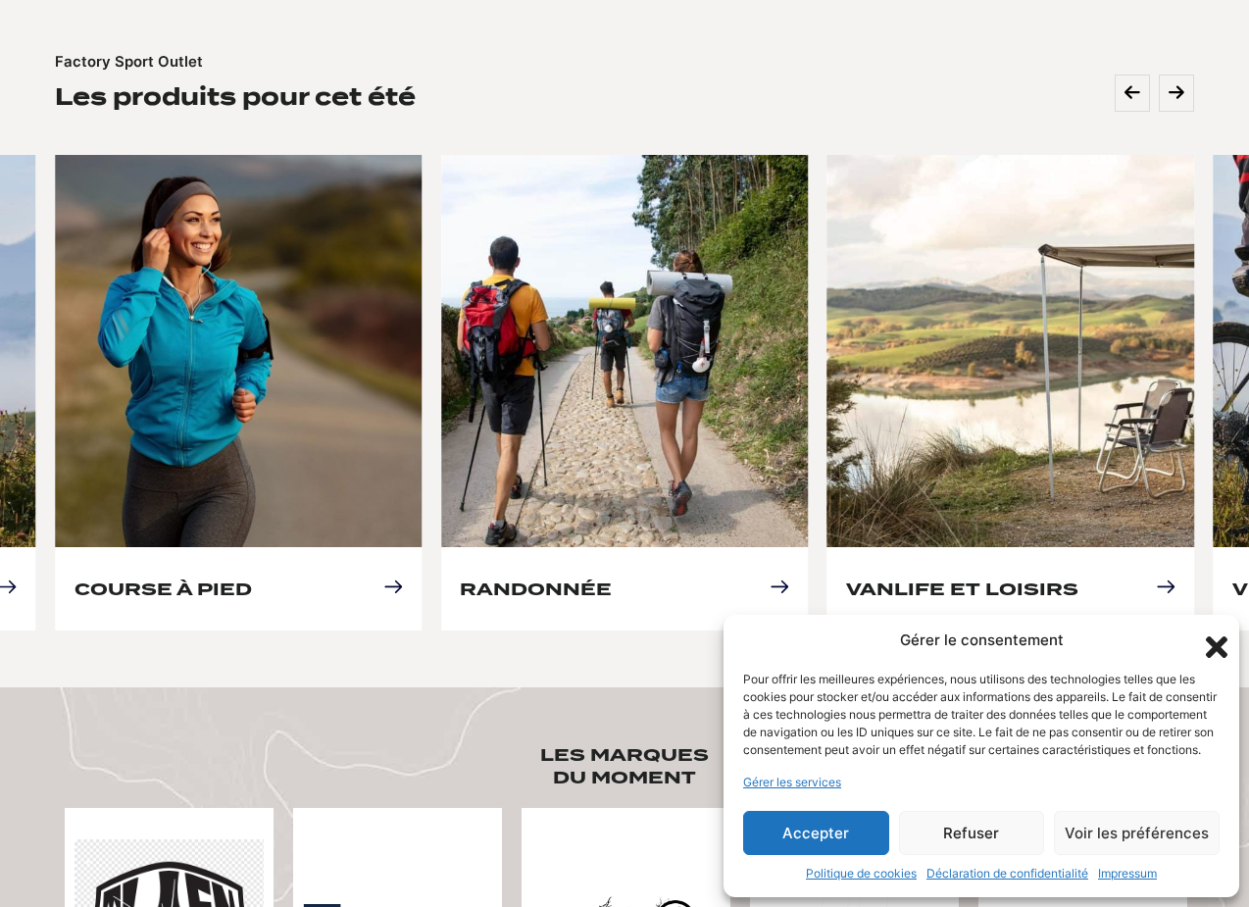
scroll to position [790, 0]
